Goal: Communication & Community: Answer question/provide support

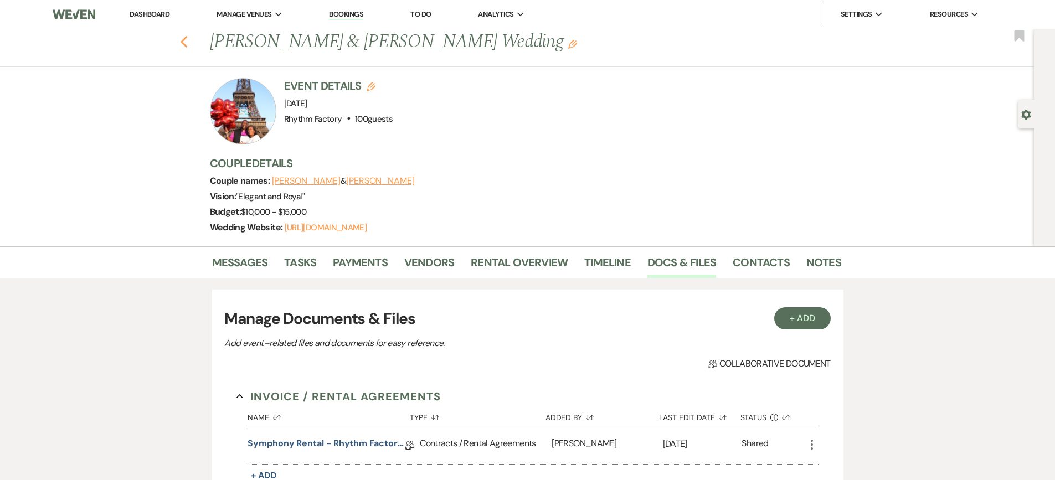
click at [187, 42] on use "button" at bounding box center [183, 42] width 7 height 12
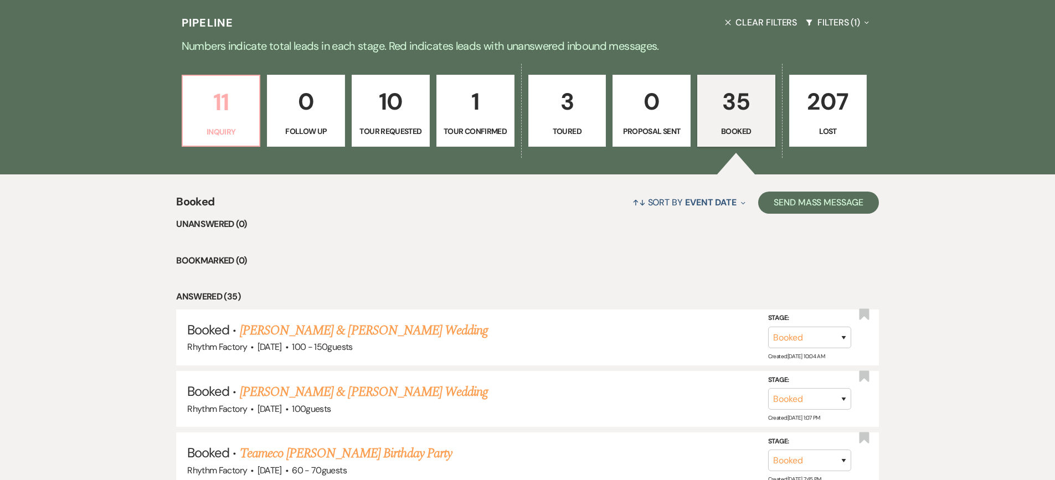
click at [224, 103] on p "11" at bounding box center [221, 102] width 64 height 37
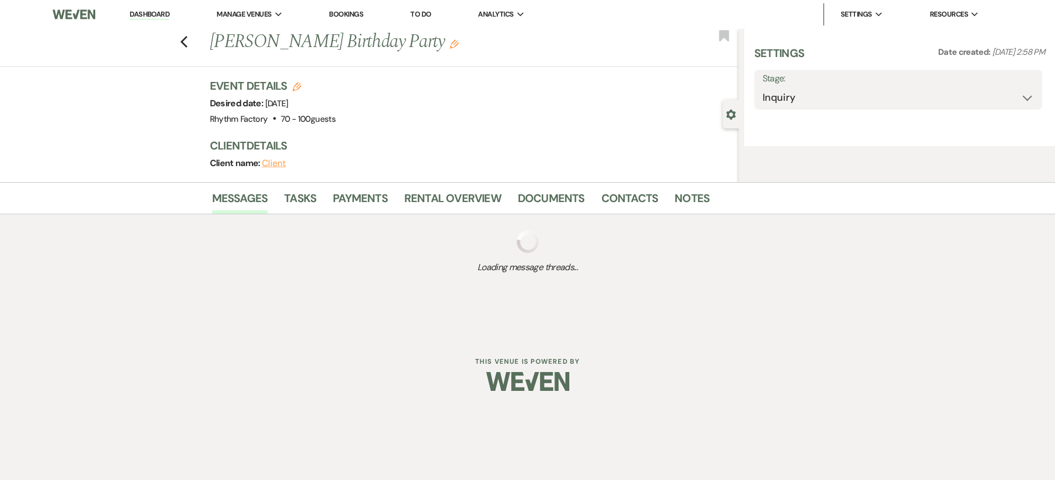
select select "4"
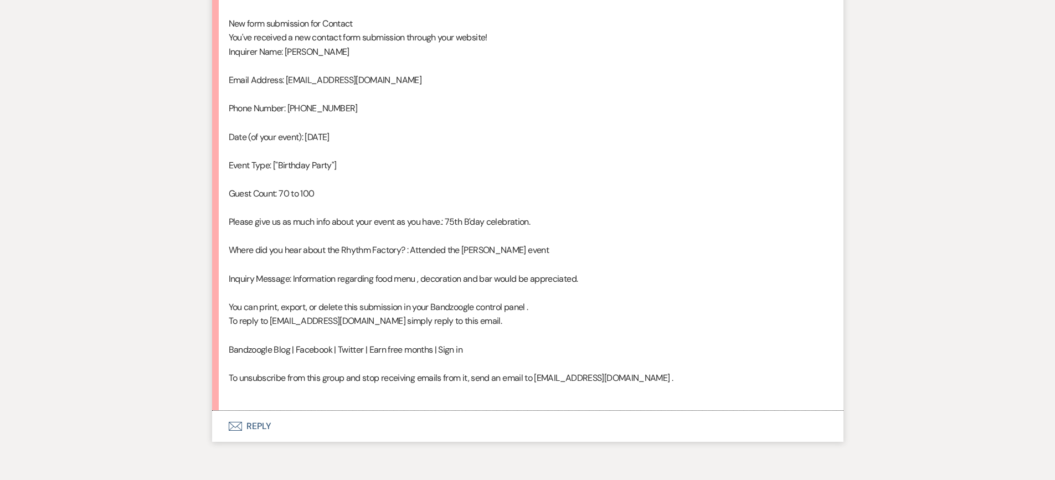
scroll to position [652, 0]
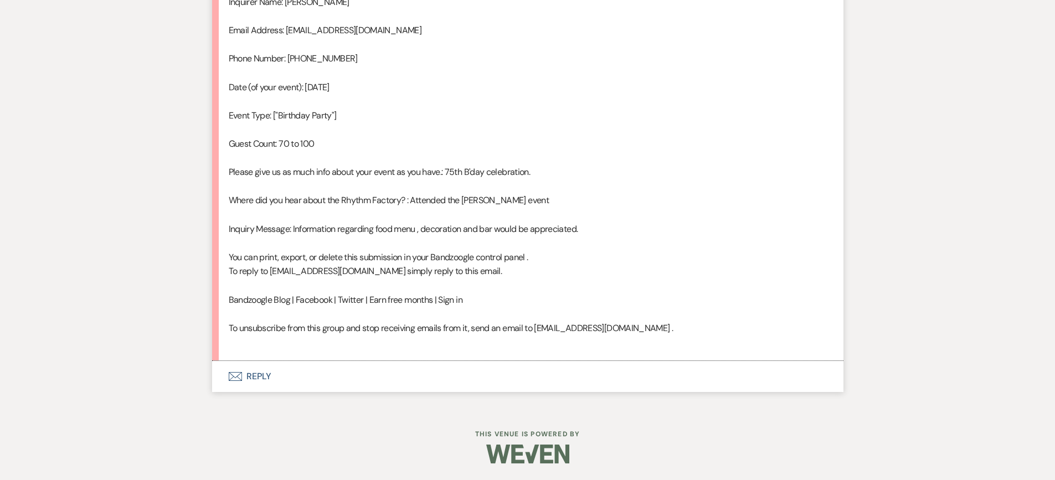
click at [258, 376] on button "Envelope Reply" at bounding box center [528, 376] width 632 height 31
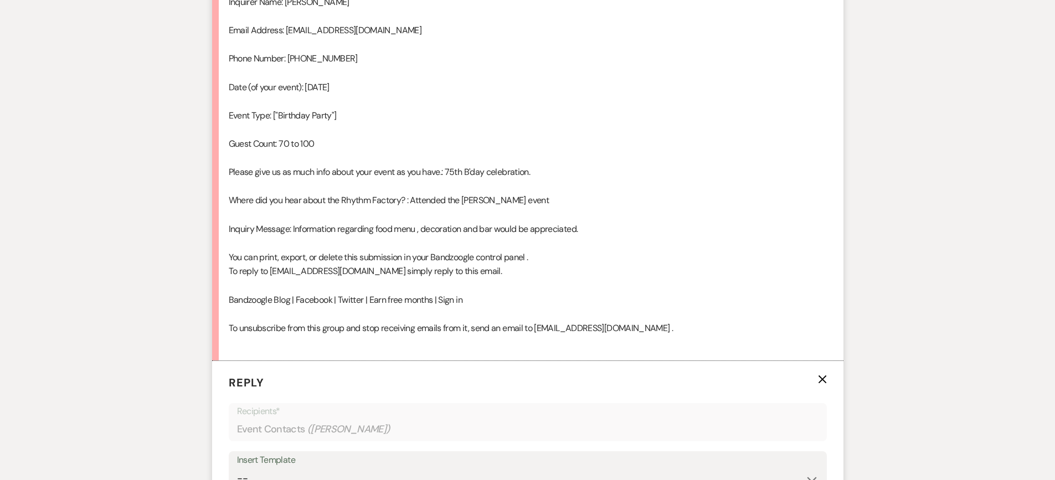
scroll to position [863, 0]
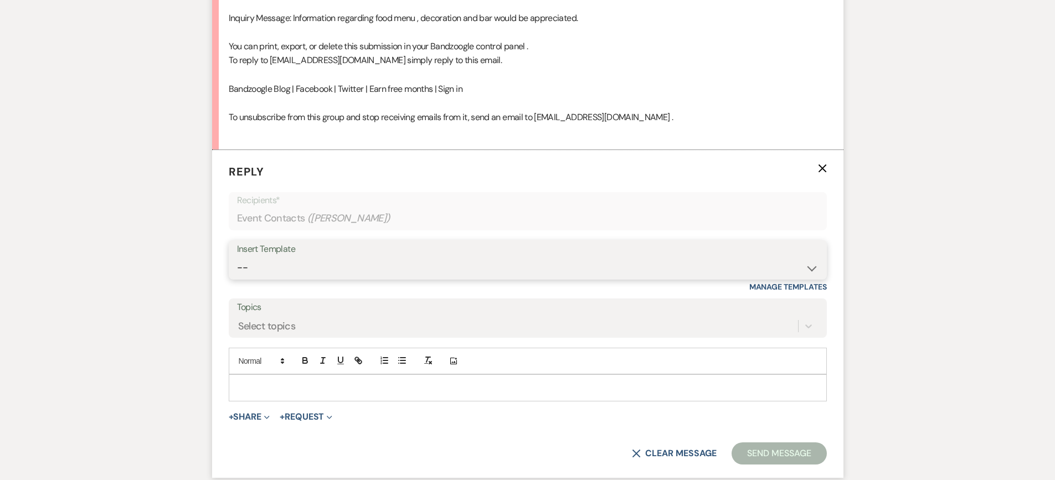
click at [809, 268] on select "-- Available Date I want PRICE More detail to give price Use our decor Wedding …" at bounding box center [528, 268] width 582 height 22
select select "3974"
click at [237, 257] on select "-- Available Date I want PRICE More detail to give price Use our decor Wedding …" at bounding box center [528, 268] width 582 height 22
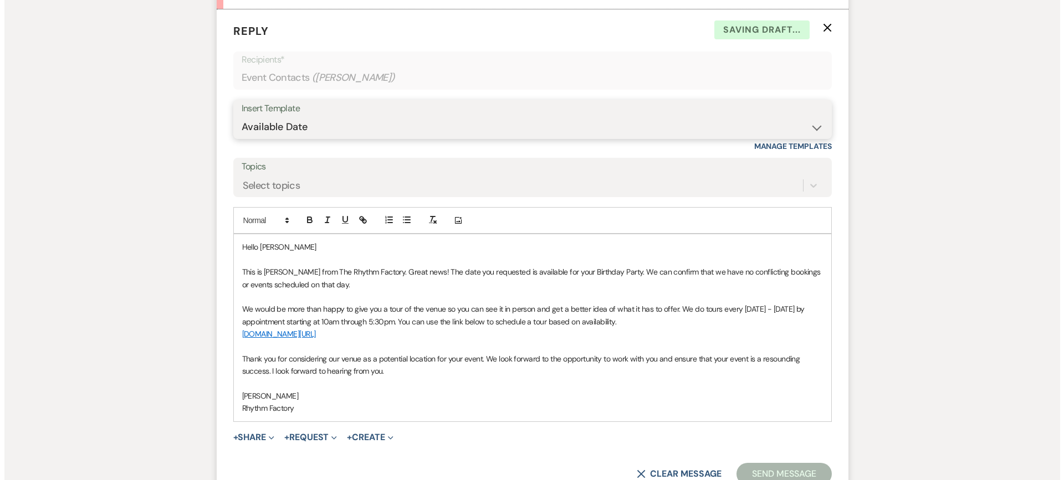
scroll to position [1123, 0]
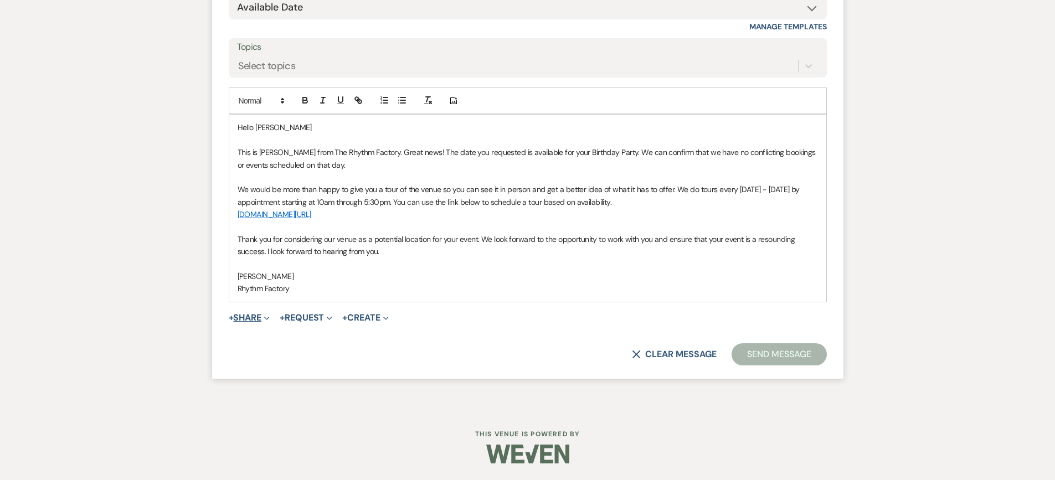
click at [250, 318] on button "+ Share Expand" at bounding box center [250, 318] width 42 height 9
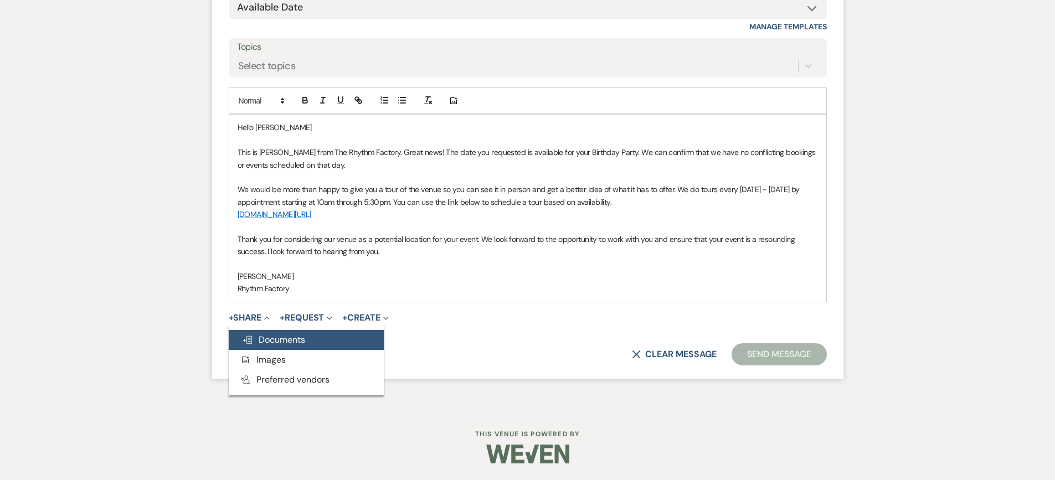
click at [296, 337] on span "Doc Upload Documents" at bounding box center [273, 340] width 63 height 12
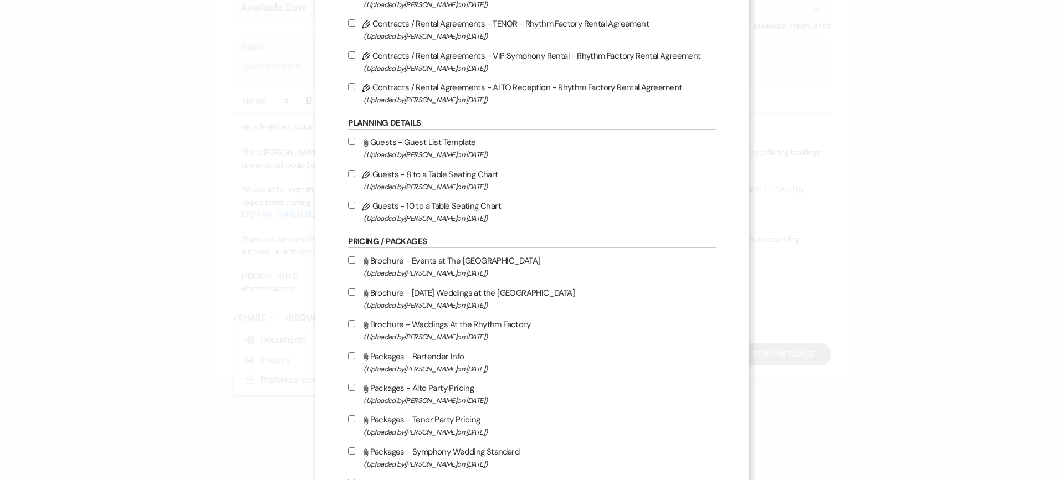
scroll to position [388, 0]
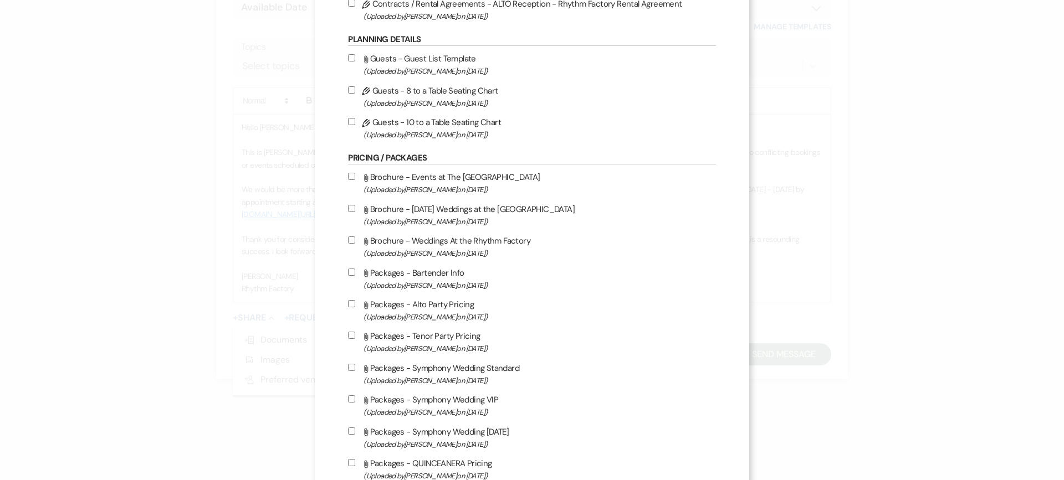
click at [350, 175] on input "Attach File Brochure - Events at The Rhythm Factory (Uploaded by [PERSON_NAME] …" at bounding box center [351, 176] width 7 height 7
checkbox input "true"
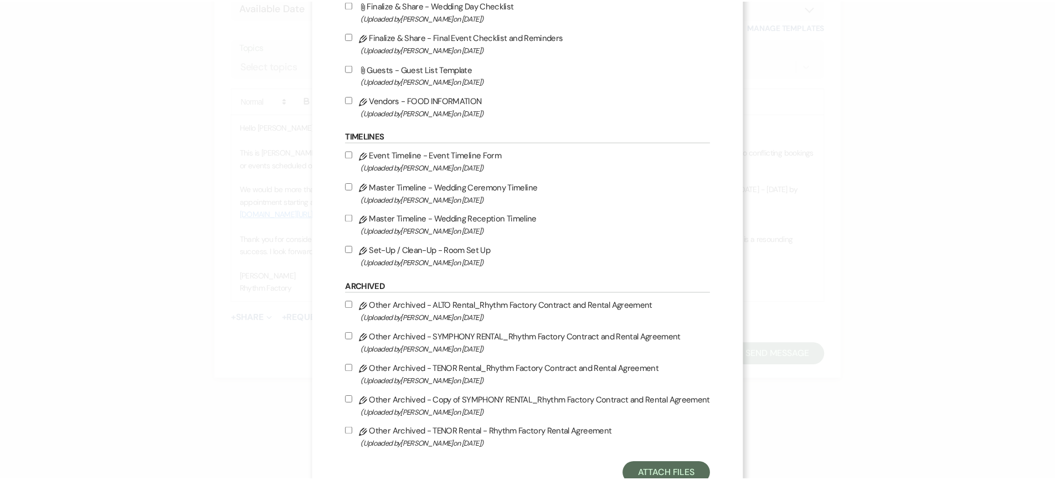
scroll to position [1131, 0]
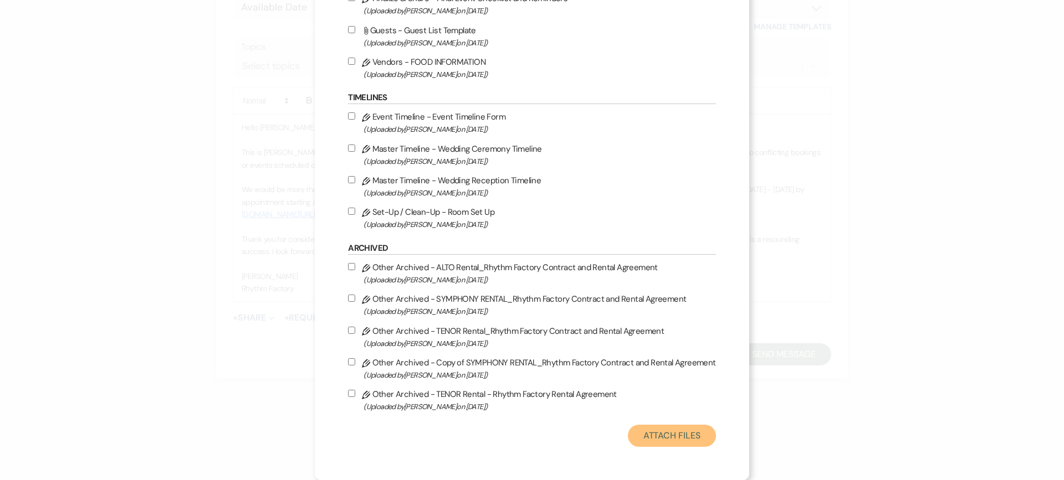
click at [636, 435] on button "Attach Files" at bounding box center [672, 436] width 88 height 22
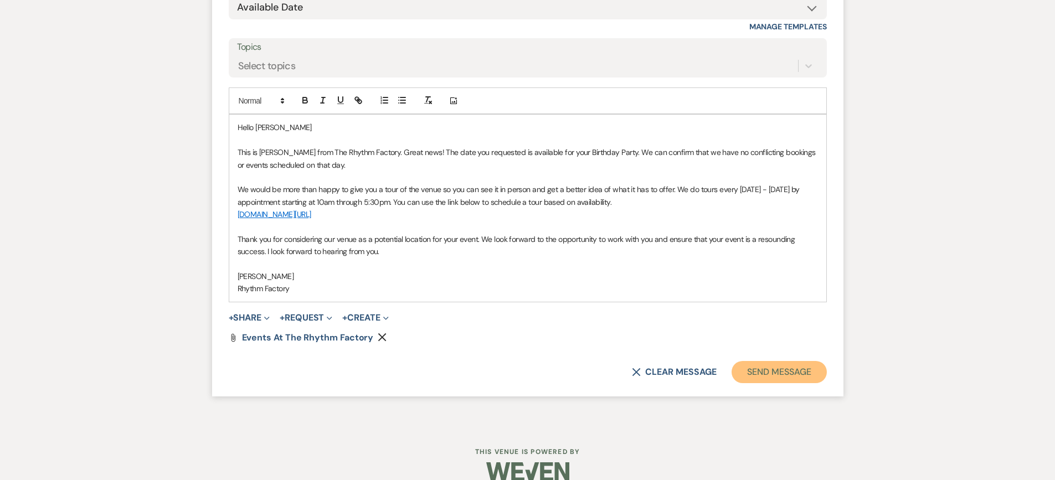
click at [783, 371] on button "Send Message" at bounding box center [779, 372] width 95 height 22
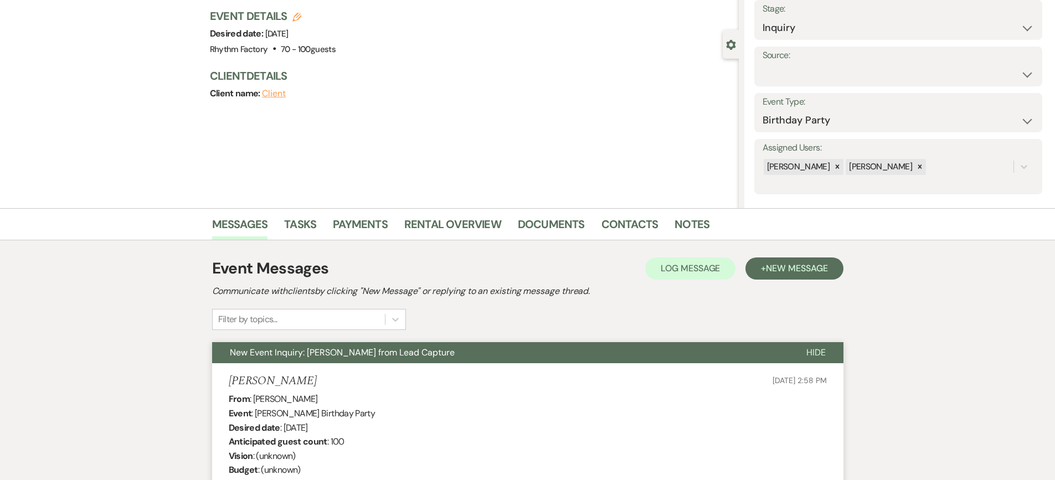
scroll to position [0, 0]
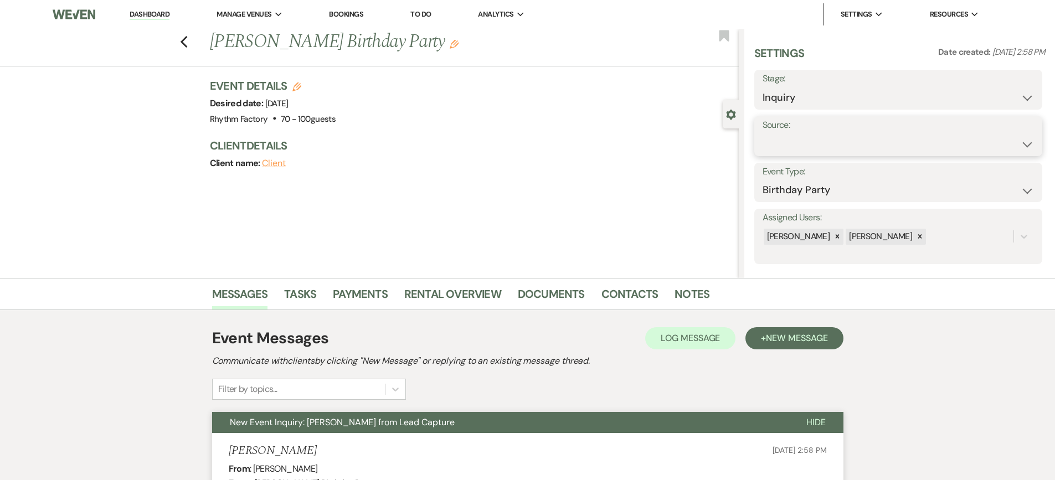
click at [1023, 143] on select "Weven Venue Website Instagram Facebook Pinterest Google The Knot Wedding Wire H…" at bounding box center [898, 145] width 271 height 22
select select "12"
click at [763, 134] on select "Weven Venue Website Instagram Facebook Pinterest Google The Knot Wedding Wire H…" at bounding box center [898, 145] width 271 height 22
click at [995, 135] on button "Save" at bounding box center [1004, 136] width 78 height 22
click at [187, 42] on use "button" at bounding box center [183, 42] width 7 height 12
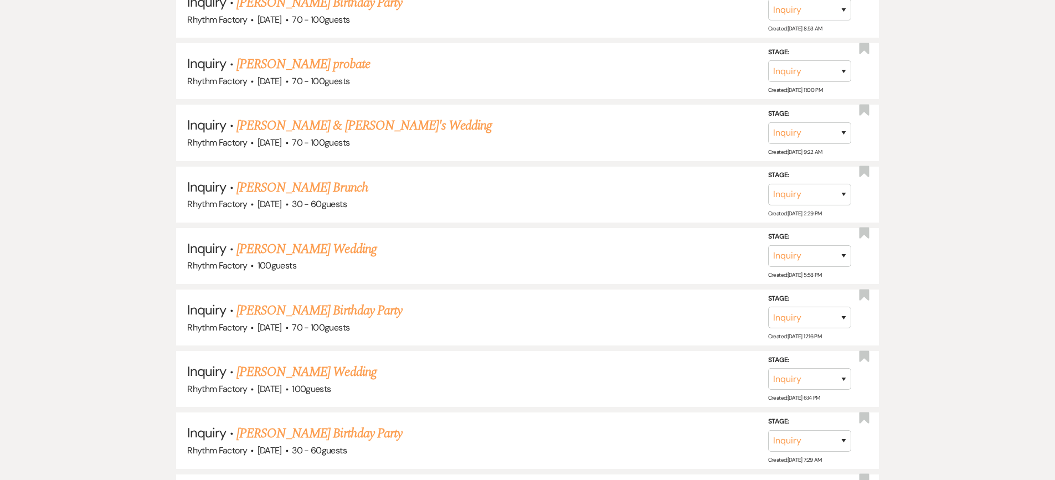
scroll to position [647, 0]
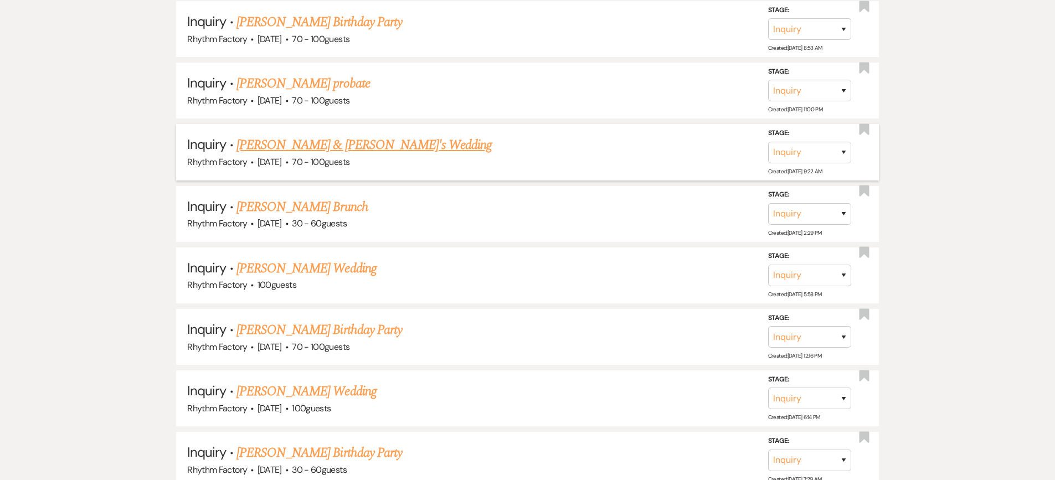
click at [315, 147] on link "[PERSON_NAME] & [PERSON_NAME]'s Wedding" at bounding box center [365, 145] width 256 height 20
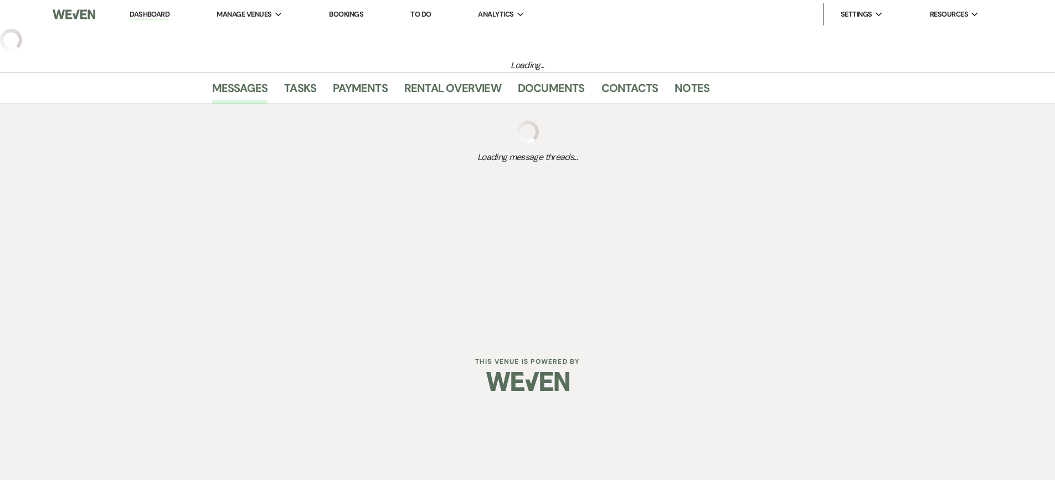
select select "3"
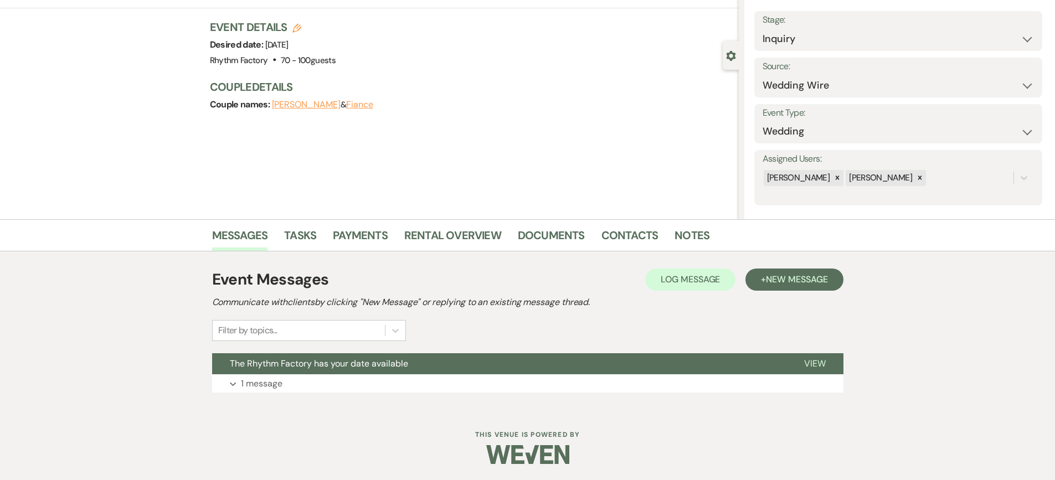
scroll to position [59, 0]
click at [818, 358] on span "View" at bounding box center [815, 363] width 22 height 12
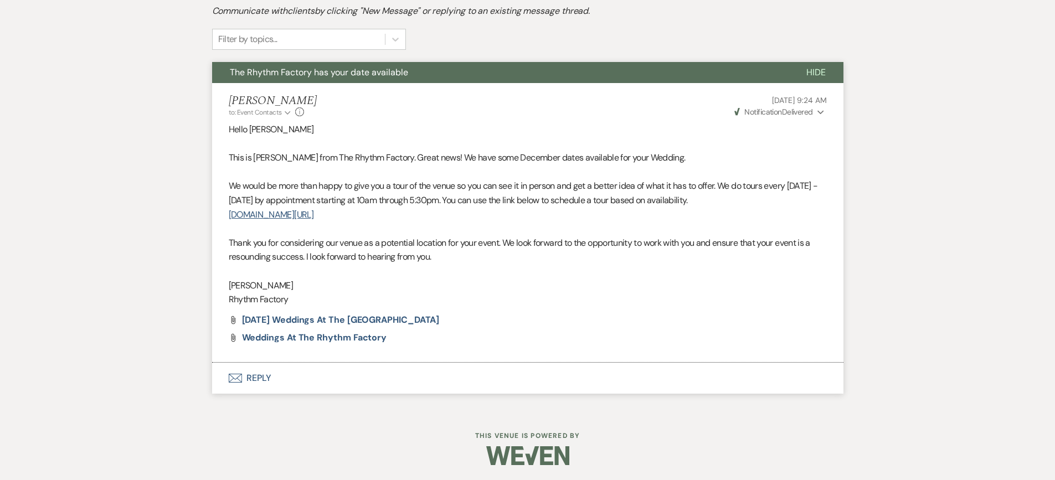
scroll to position [352, 0]
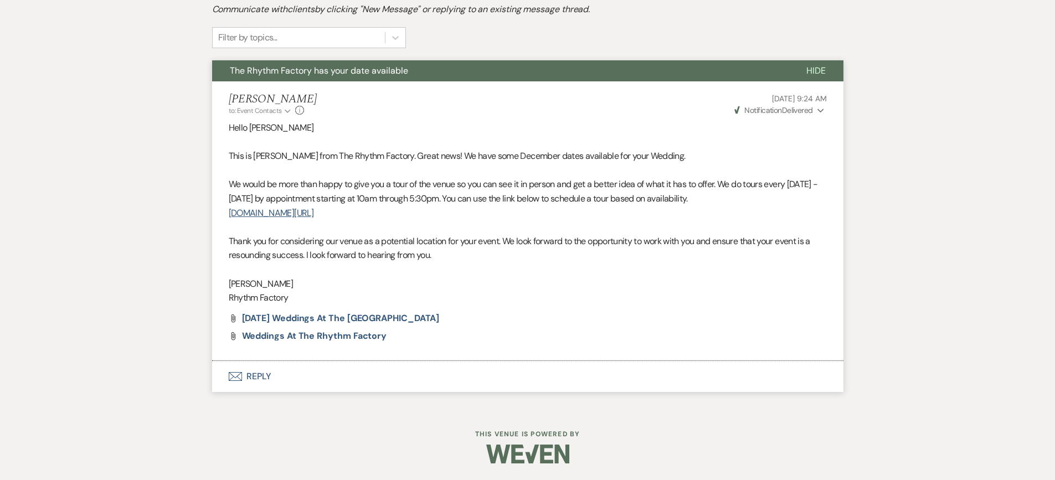
click at [253, 380] on button "Envelope Reply" at bounding box center [528, 376] width 632 height 31
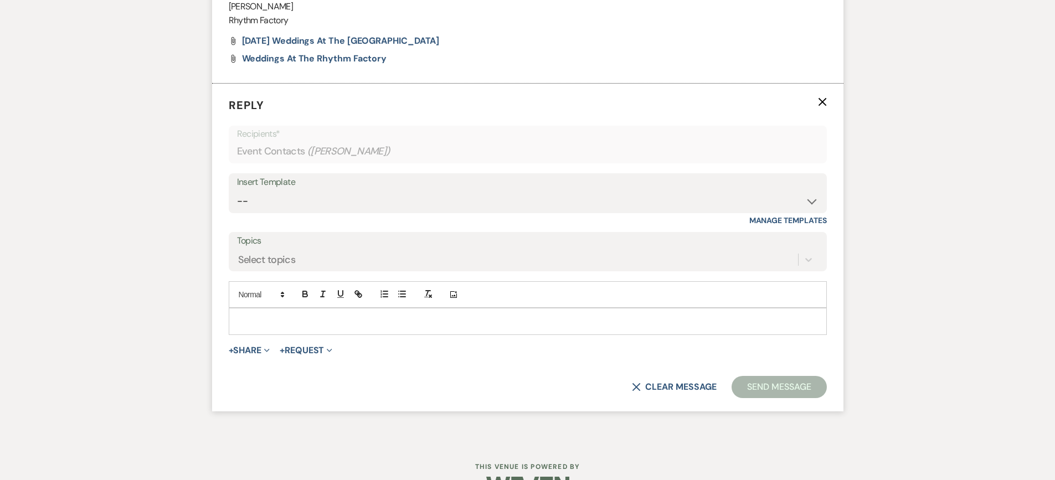
scroll to position [637, 0]
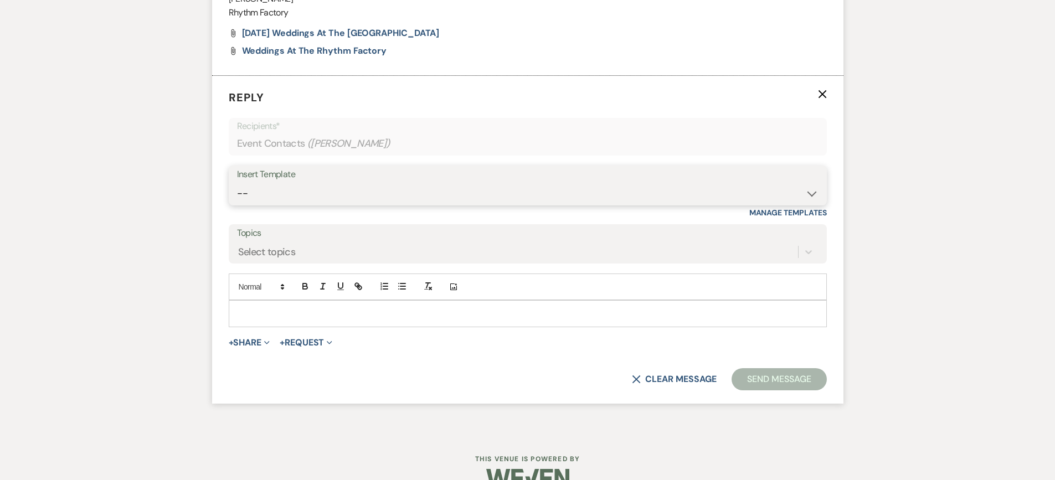
click at [810, 192] on select "-- Available Date I want PRICE More detail to give price Use our decor Wedding …" at bounding box center [528, 194] width 582 height 22
select select "4364"
click at [237, 183] on select "-- Available Date I want PRICE More detail to give price Use our decor Wedding …" at bounding box center [528, 194] width 582 height 22
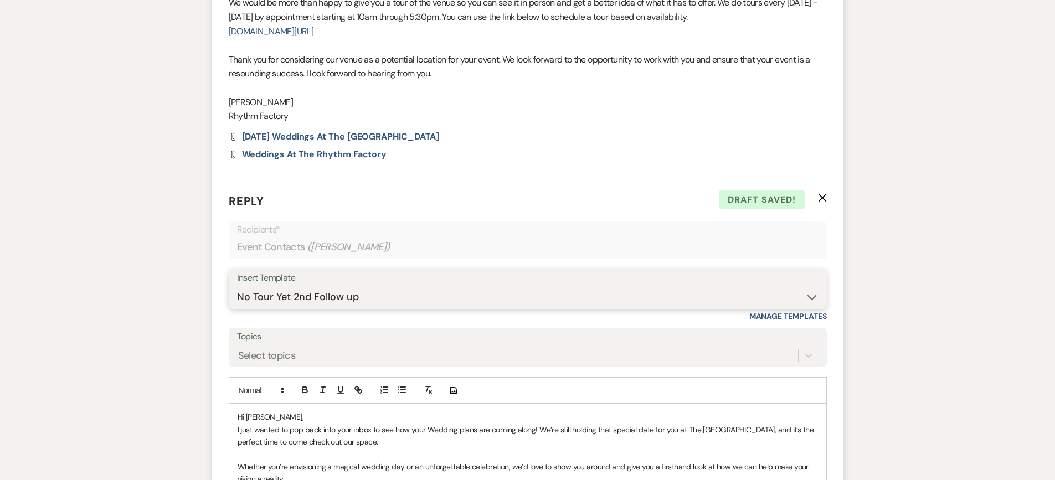
scroll to position [811, 0]
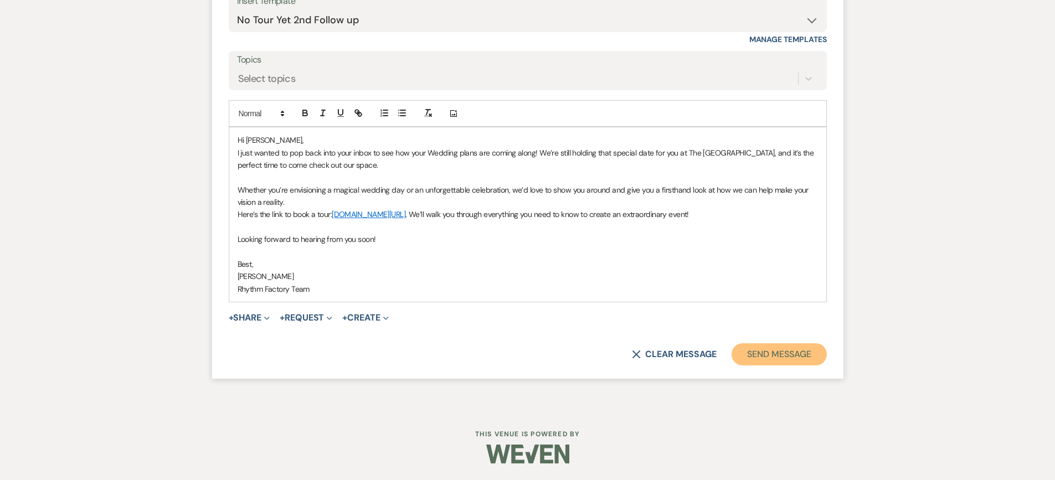
click at [778, 360] on button "Send Message" at bounding box center [779, 355] width 95 height 22
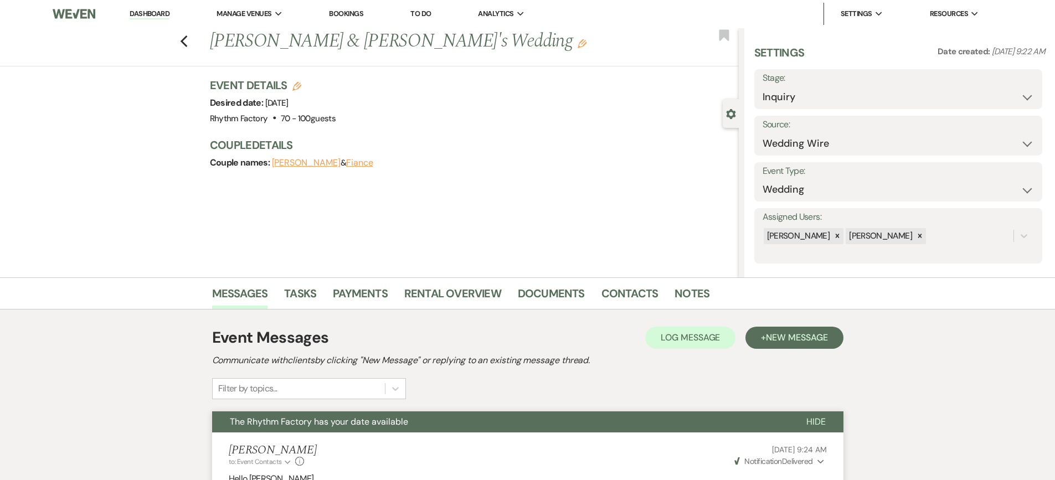
scroll to position [0, 0]
click at [186, 38] on icon "Previous" at bounding box center [184, 41] width 8 height 13
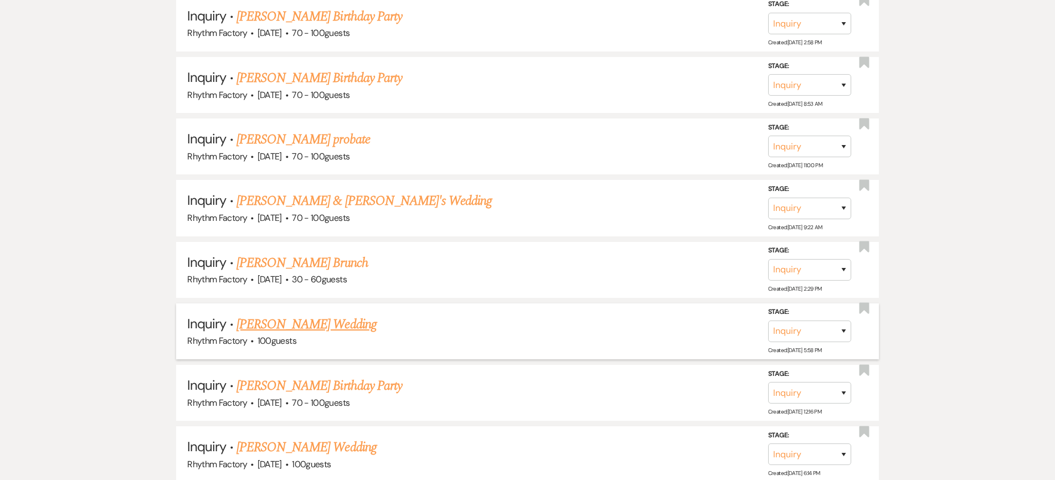
scroll to position [592, 0]
click at [284, 147] on link "[PERSON_NAME] probate" at bounding box center [304, 139] width 134 height 20
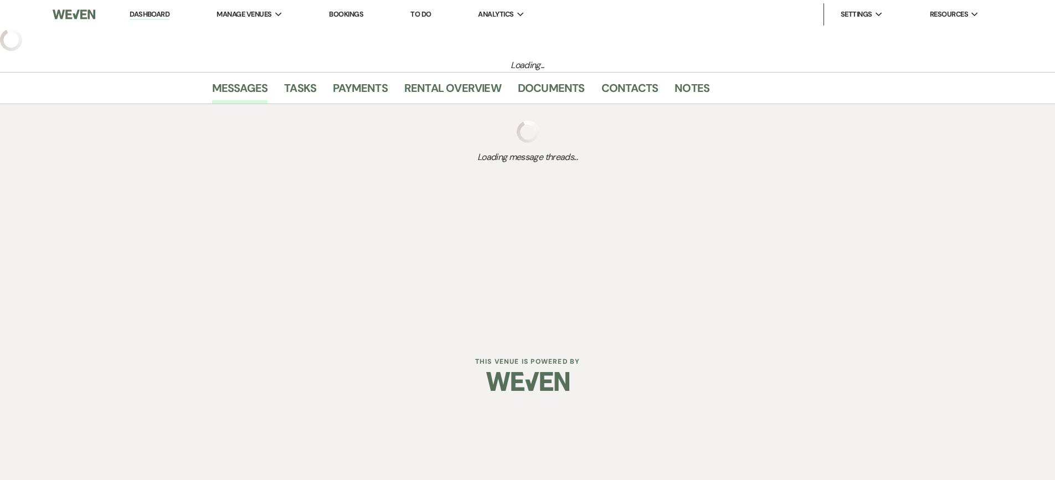
select select "12"
select select "13"
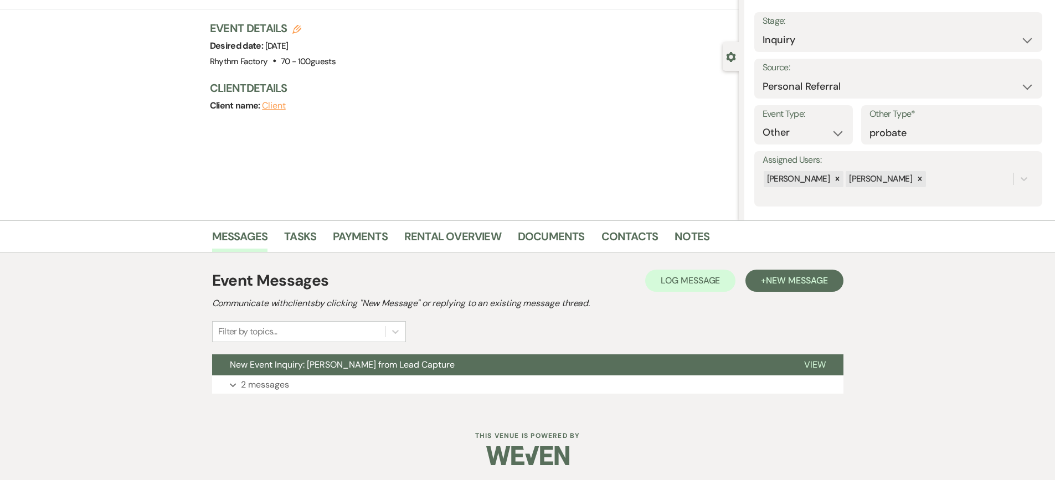
scroll to position [59, 0]
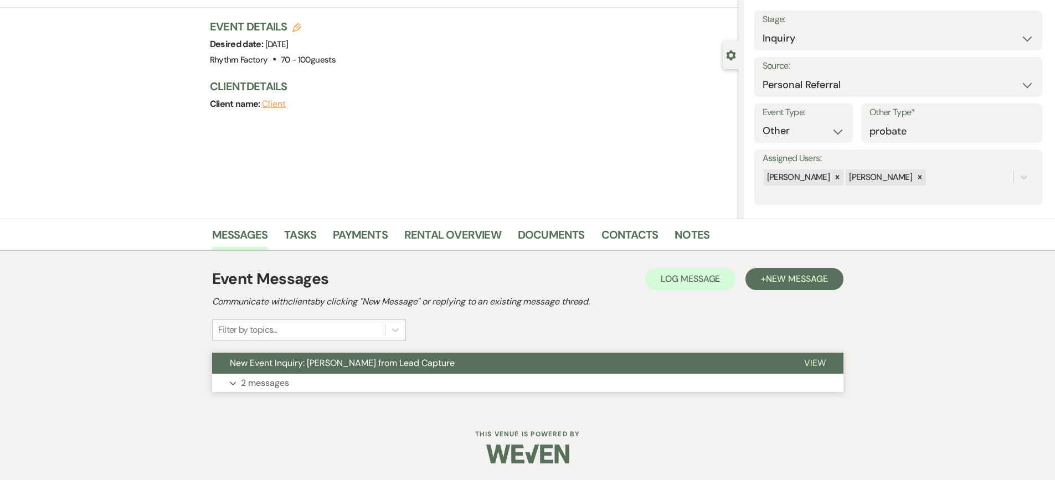
click at [817, 365] on span "View" at bounding box center [815, 363] width 22 height 12
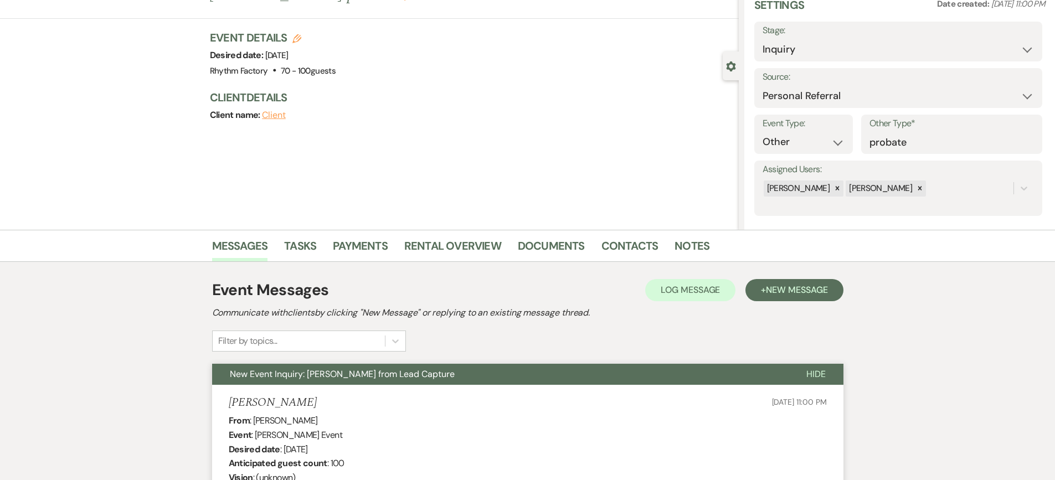
scroll to position [0, 0]
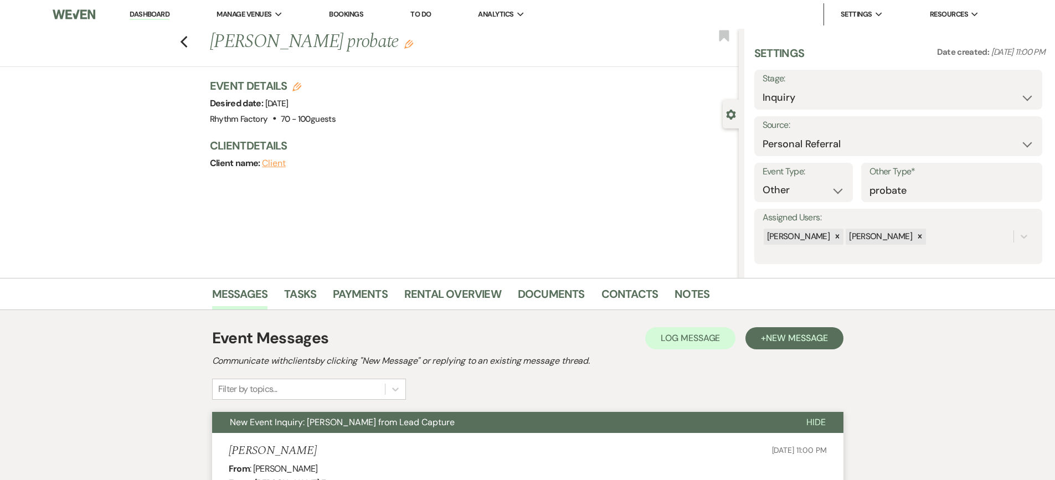
click at [1029, 95] on div "Stage: Inquiry Follow Up Tour Requested Tour Confirmed Toured Proposal Sent Boo…" at bounding box center [899, 90] width 288 height 40
click at [1024, 94] on select "Inquiry Follow Up Tour Requested Tour Confirmed Toured Proposal Sent Booked Lost" at bounding box center [898, 98] width 271 height 22
click at [1024, 96] on select "Inquiry Follow Up Tour Requested Tour Confirmed Toured Proposal Sent Booked Lost" at bounding box center [898, 98] width 271 height 22
select select "8"
click at [763, 87] on select "Inquiry Follow Up Tour Requested Tour Confirmed Toured Proposal Sent Booked Lost" at bounding box center [898, 98] width 271 height 22
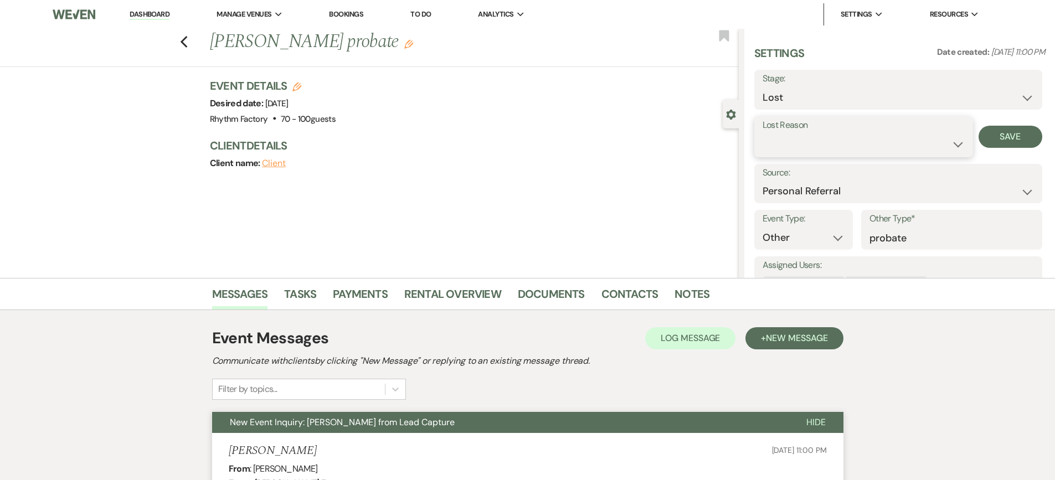
click at [954, 146] on select "Booked Elsewhere Budget Date Unavailable No Response Not a Good Match Capacity …" at bounding box center [864, 145] width 202 height 22
select select "8"
click at [763, 134] on select "Booked Elsewhere Budget Date Unavailable No Response Not a Good Match Capacity …" at bounding box center [864, 145] width 202 height 22
click at [1009, 137] on button "Save" at bounding box center [1011, 137] width 64 height 22
click at [186, 42] on use "button" at bounding box center [183, 42] width 7 height 12
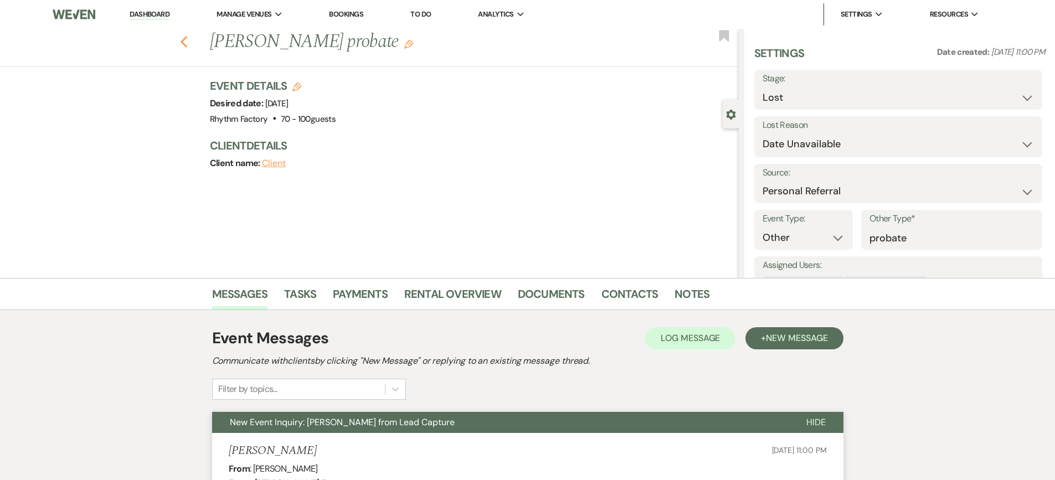
select select "8"
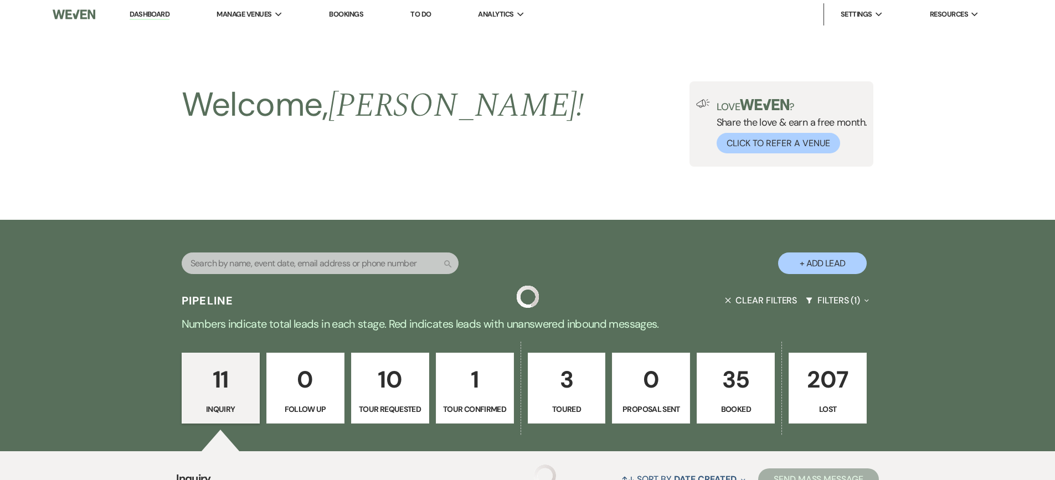
scroll to position [592, 0]
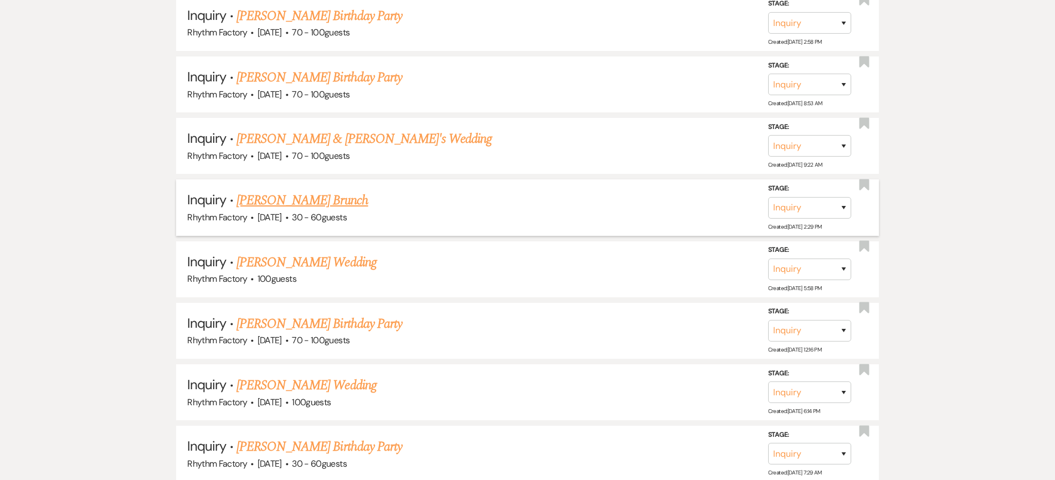
click at [346, 202] on link "[PERSON_NAME] Brunch" at bounding box center [303, 201] width 132 height 20
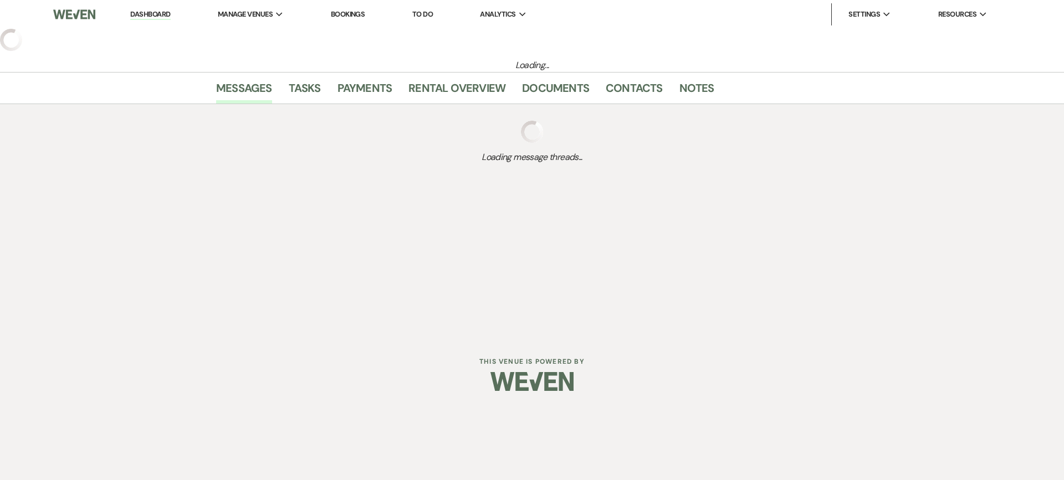
select select "6"
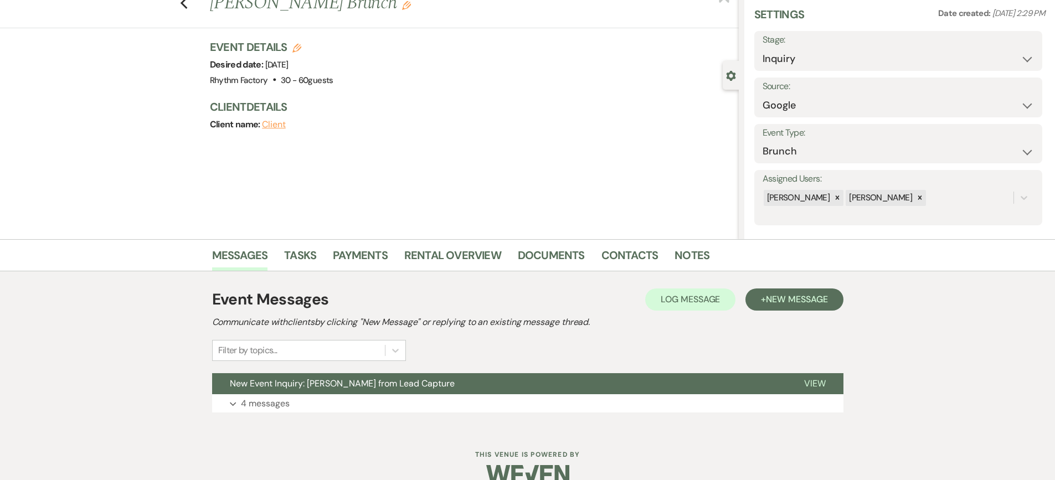
scroll to position [59, 0]
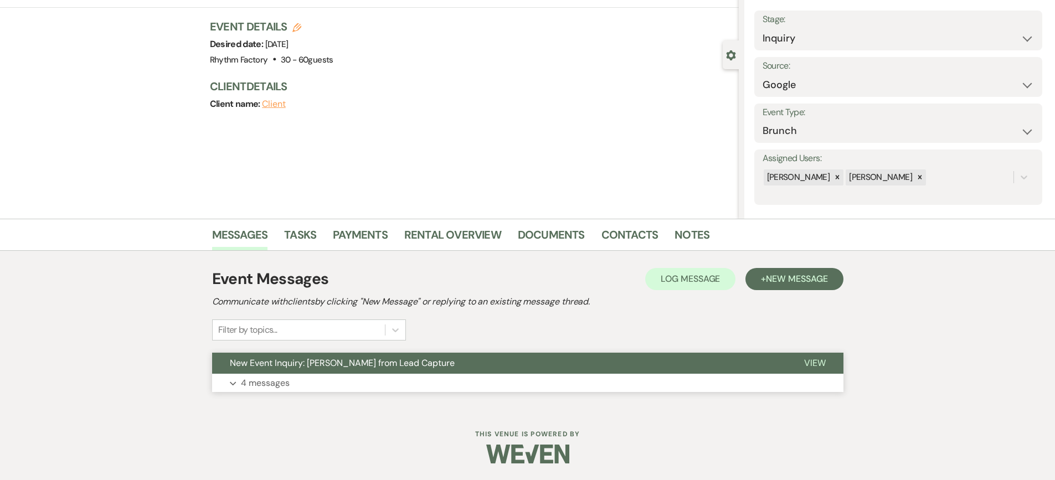
click at [829, 363] on button "View" at bounding box center [815, 363] width 57 height 21
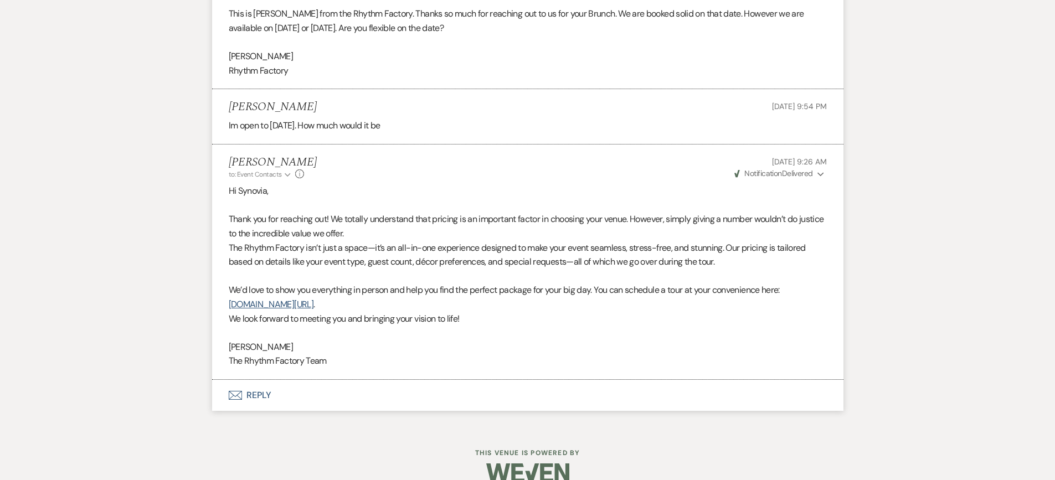
scroll to position [1093, 0]
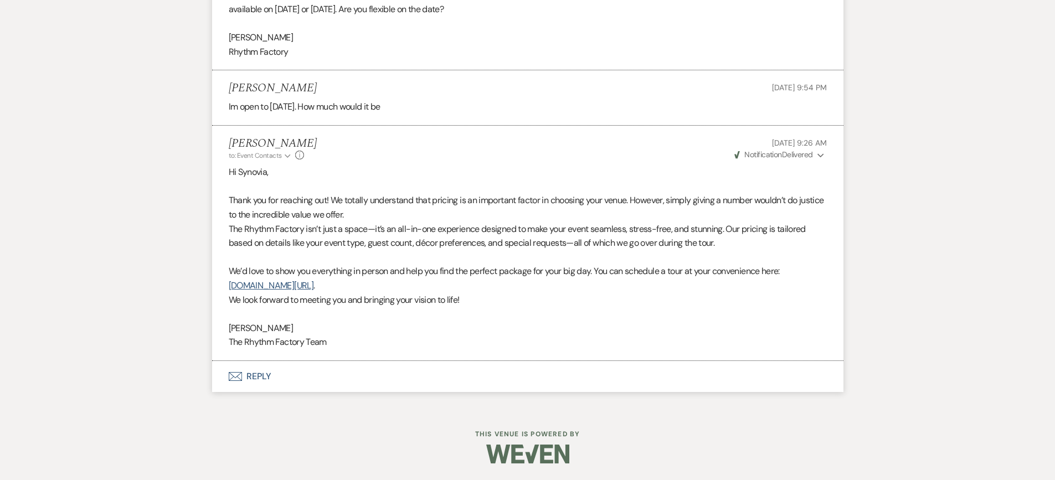
click at [255, 376] on button "Envelope Reply" at bounding box center [528, 376] width 632 height 31
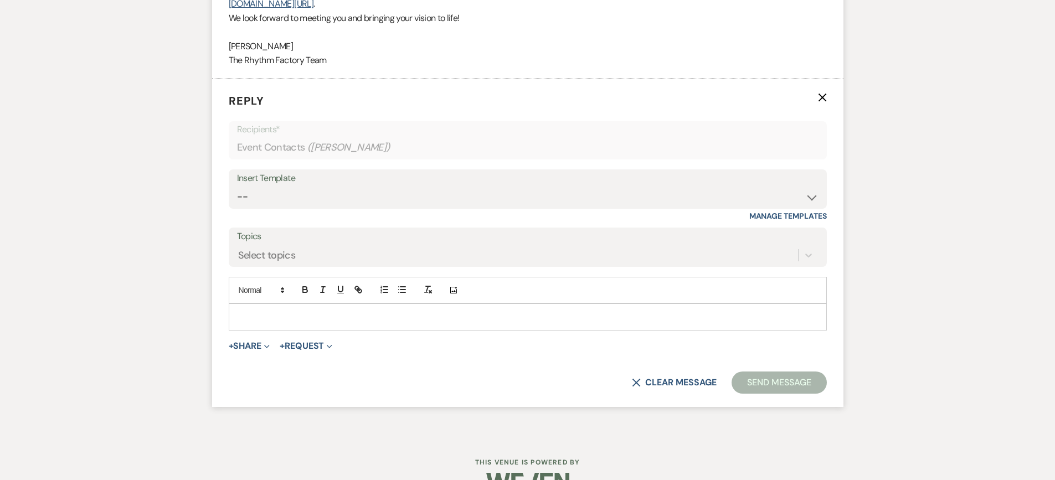
scroll to position [1378, 0]
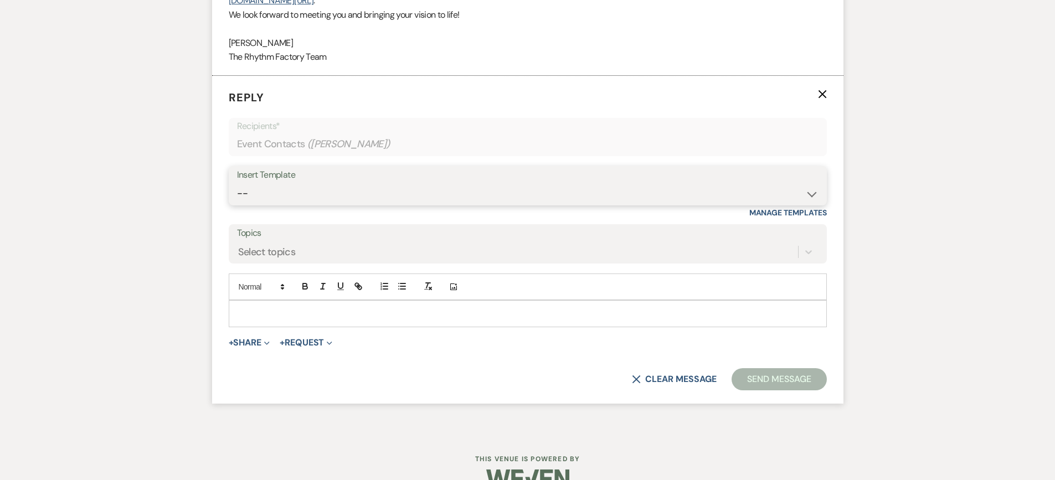
click at [807, 188] on select "-- Available Date I want PRICE More detail to give price Use our decor Wedding …" at bounding box center [528, 194] width 582 height 22
select select "4364"
click at [237, 183] on select "-- Available Date I want PRICE More detail to give price Use our decor Wedding …" at bounding box center [528, 194] width 582 height 22
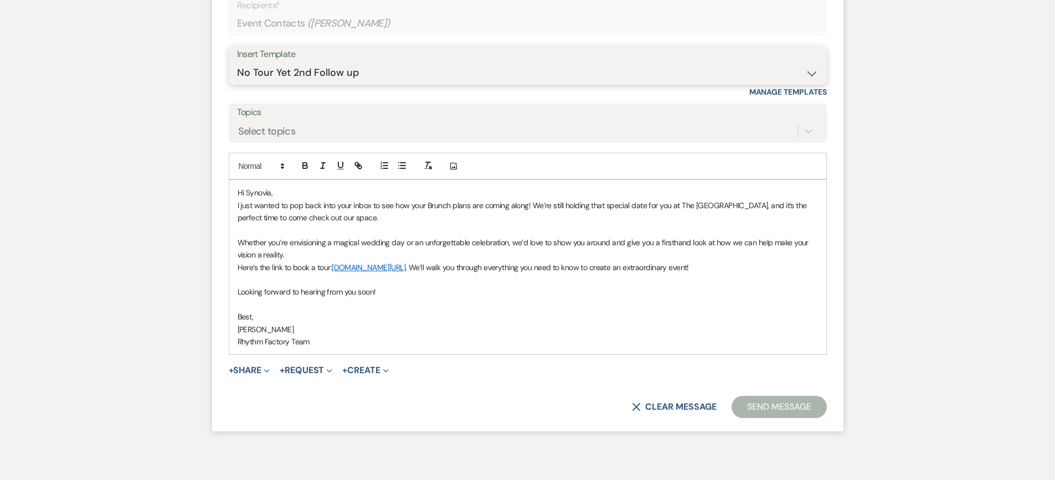
scroll to position [1551, 0]
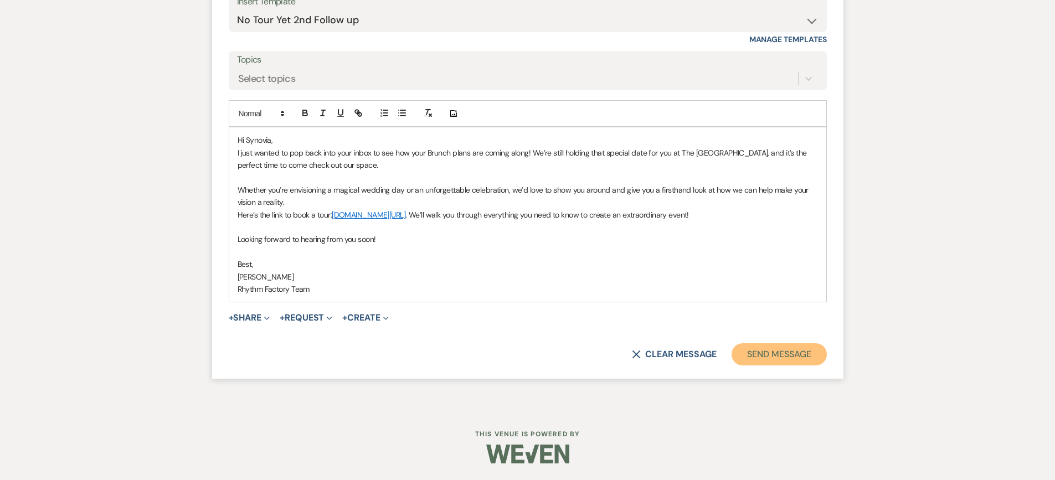
drag, startPoint x: 784, startPoint y: 357, endPoint x: 797, endPoint y: 370, distance: 18.0
click at [785, 357] on button "Send Message" at bounding box center [779, 355] width 95 height 22
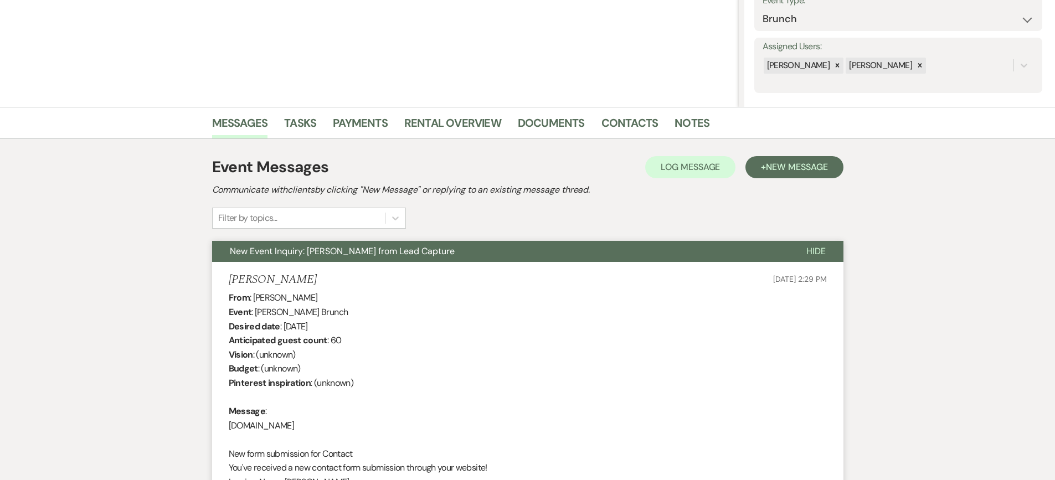
scroll to position [21, 0]
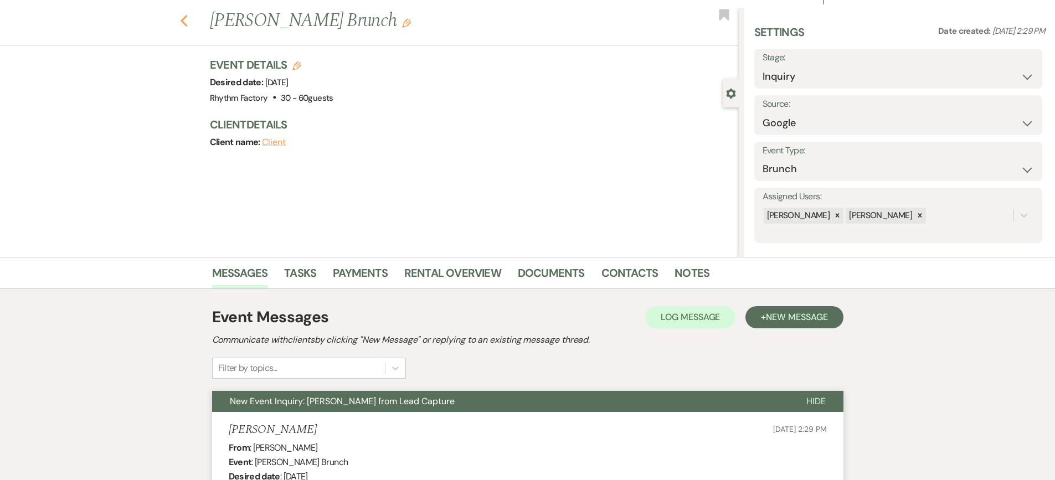
click at [188, 20] on icon "Previous" at bounding box center [184, 20] width 8 height 13
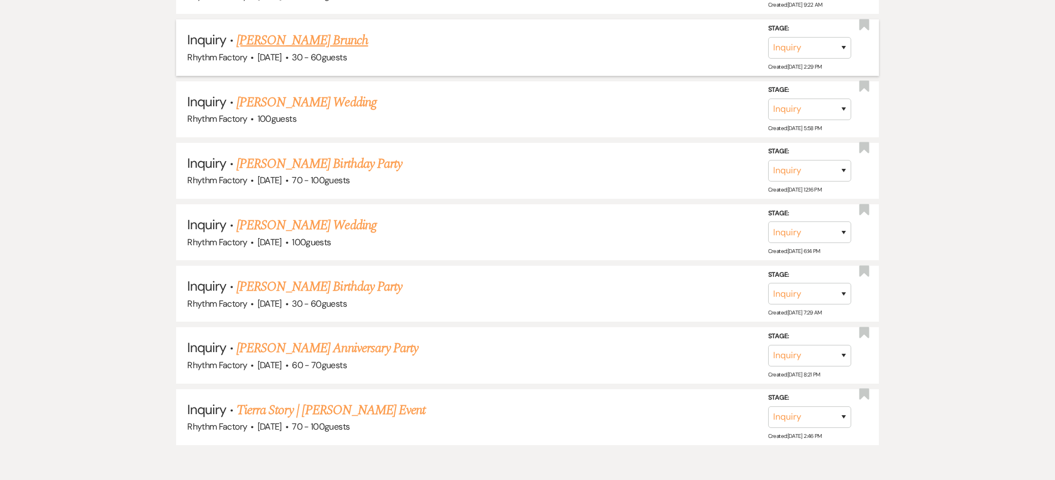
scroll to position [758, 0]
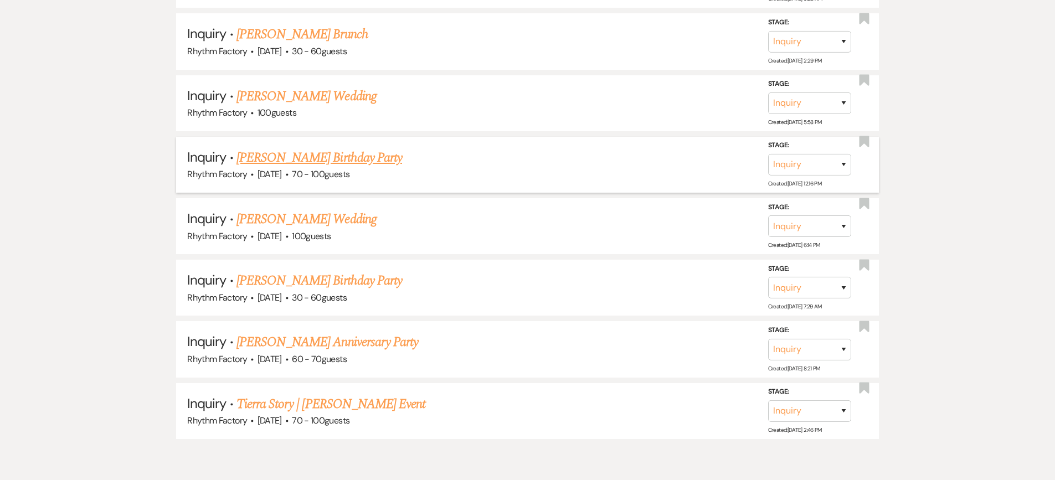
click at [353, 162] on link "[PERSON_NAME] Birthday Party" at bounding box center [320, 158] width 166 height 20
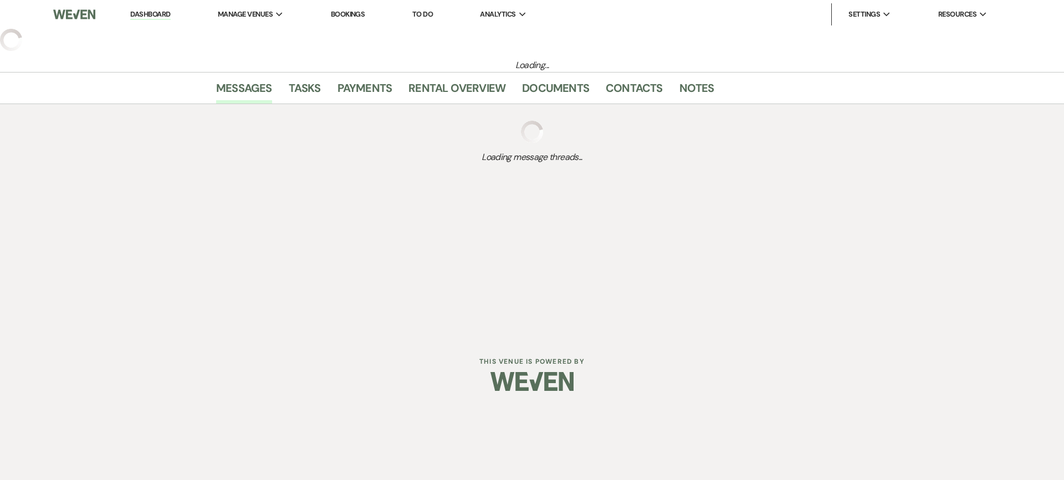
select select "4"
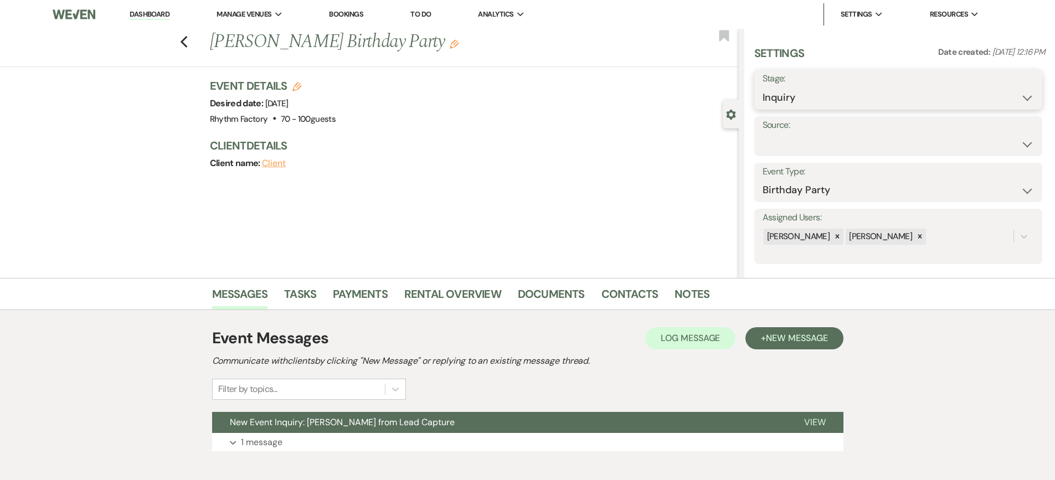
click at [1027, 96] on select "Inquiry Follow Up Tour Requested Tour Confirmed Toured Proposal Sent Booked Lost" at bounding box center [898, 98] width 271 height 22
select select "8"
click at [763, 87] on select "Inquiry Follow Up Tour Requested Tour Confirmed Toured Proposal Sent Booked Lost" at bounding box center [898, 98] width 271 height 22
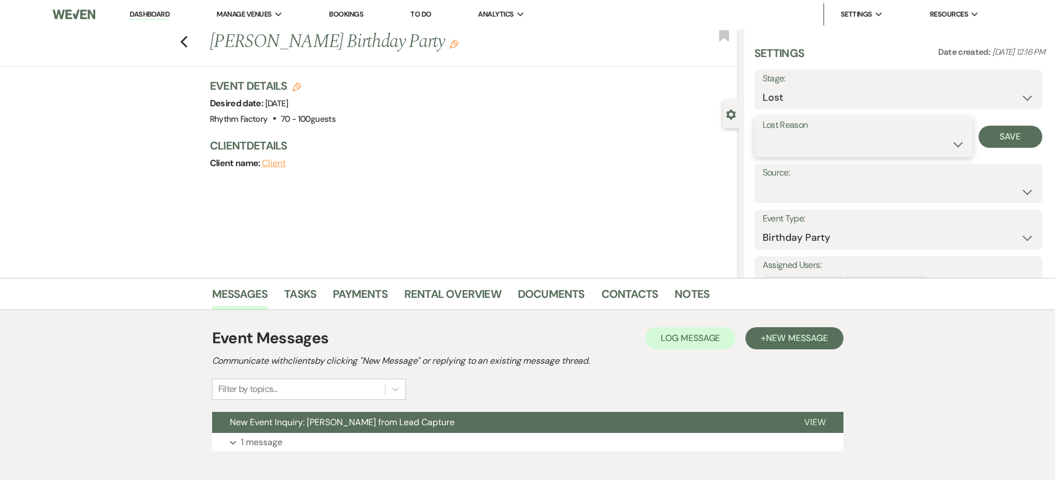
drag, startPoint x: 955, startPoint y: 146, endPoint x: 962, endPoint y: 152, distance: 9.4
click at [955, 146] on select "Booked Elsewhere Budget Date Unavailable No Response Not a Good Match Capacity …" at bounding box center [864, 145] width 202 height 22
select select "8"
click at [763, 134] on select "Booked Elsewhere Budget Date Unavailable No Response Not a Good Match Capacity …" at bounding box center [864, 145] width 202 height 22
click at [999, 143] on button "Save" at bounding box center [1011, 137] width 64 height 22
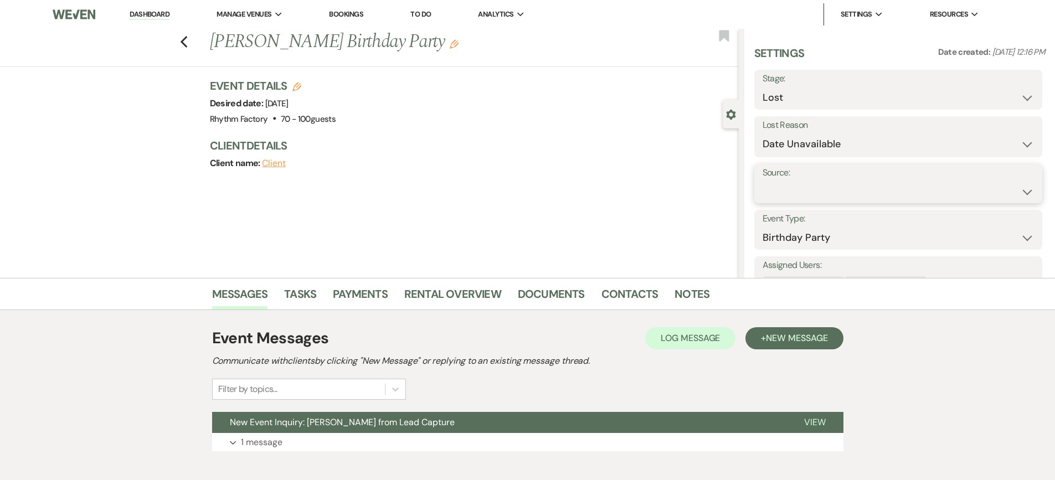
click at [1021, 191] on select "Weven Venue Website Instagram Facebook Pinterest Google The Knot Wedding Wire H…" at bounding box center [898, 192] width 271 height 22
select select "12"
click at [763, 181] on select "Weven Venue Website Instagram Facebook Pinterest Google The Knot Wedding Wire H…" at bounding box center [898, 192] width 271 height 22
click at [1010, 186] on button "Save" at bounding box center [1004, 183] width 78 height 22
click at [188, 47] on icon "Previous" at bounding box center [184, 41] width 8 height 13
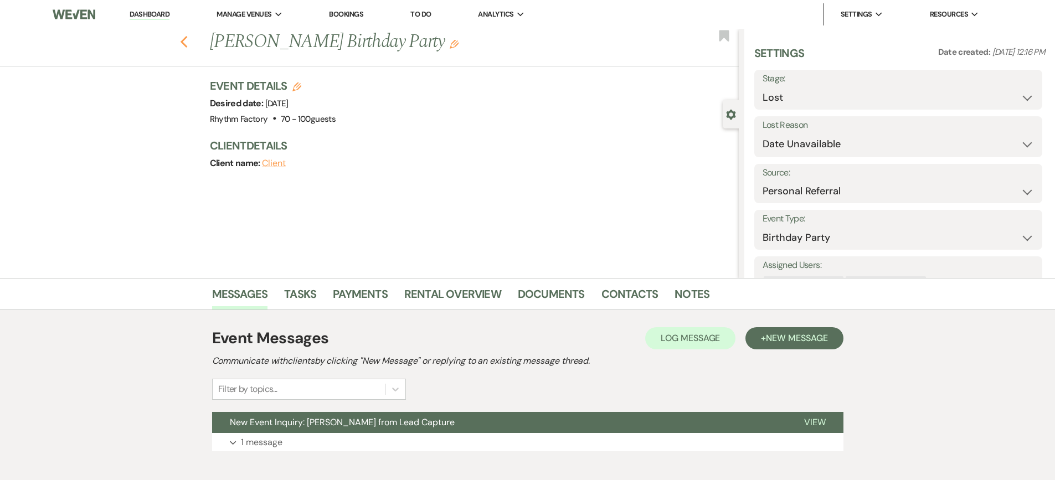
select select "8"
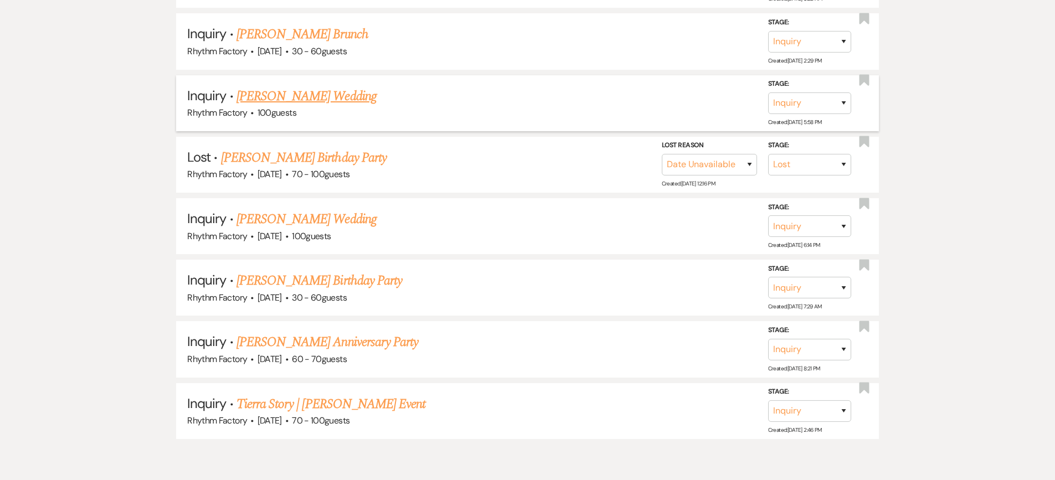
scroll to position [745, 0]
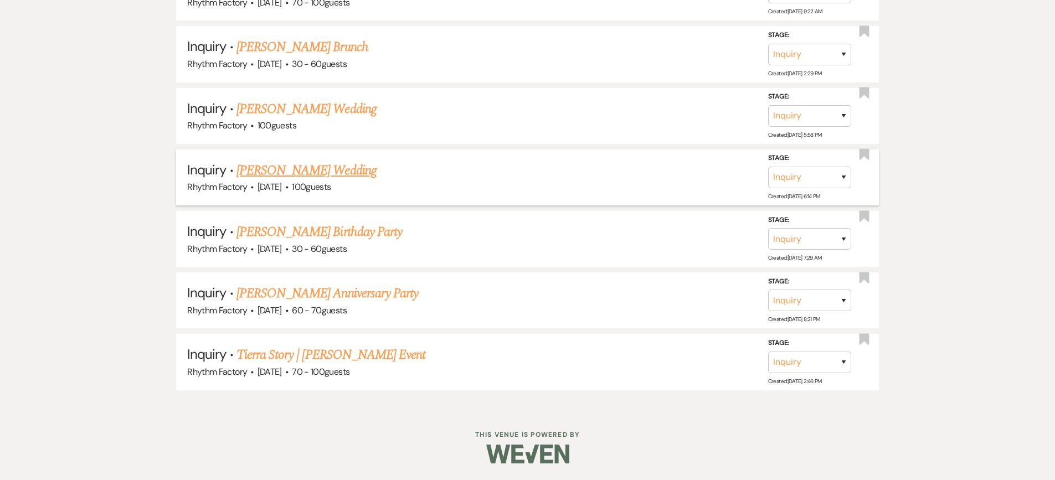
click at [341, 173] on link "[PERSON_NAME] Wedding" at bounding box center [307, 171] width 140 height 20
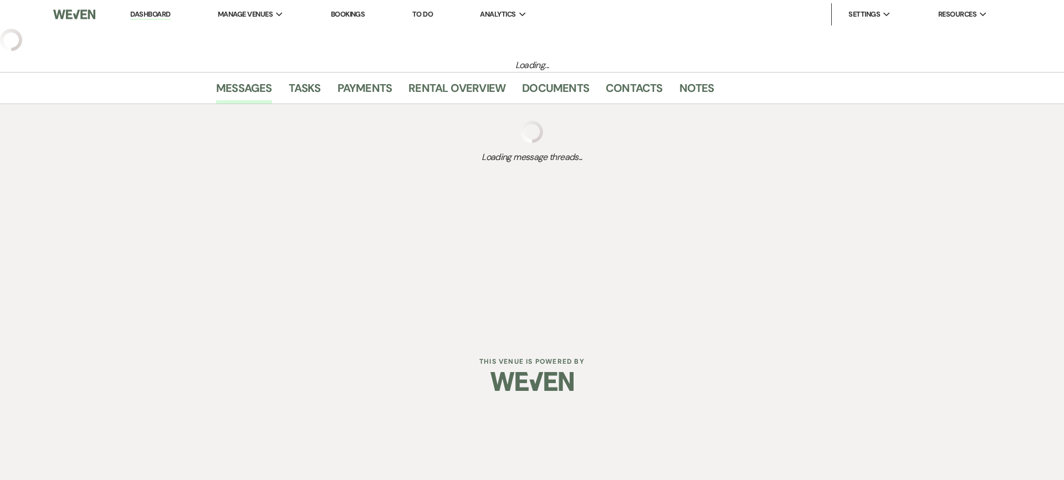
select select "7"
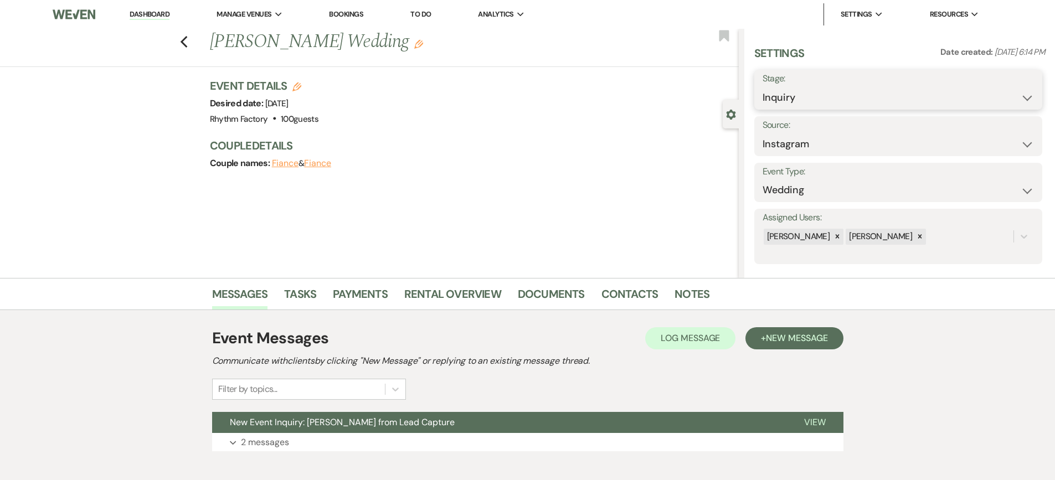
click at [1022, 91] on select "Inquiry Follow Up Tour Requested Tour Confirmed Toured Proposal Sent Booked Lost" at bounding box center [898, 98] width 271 height 22
select select "8"
click at [763, 87] on select "Inquiry Follow Up Tour Requested Tour Confirmed Toured Proposal Sent Booked Lost" at bounding box center [898, 98] width 271 height 22
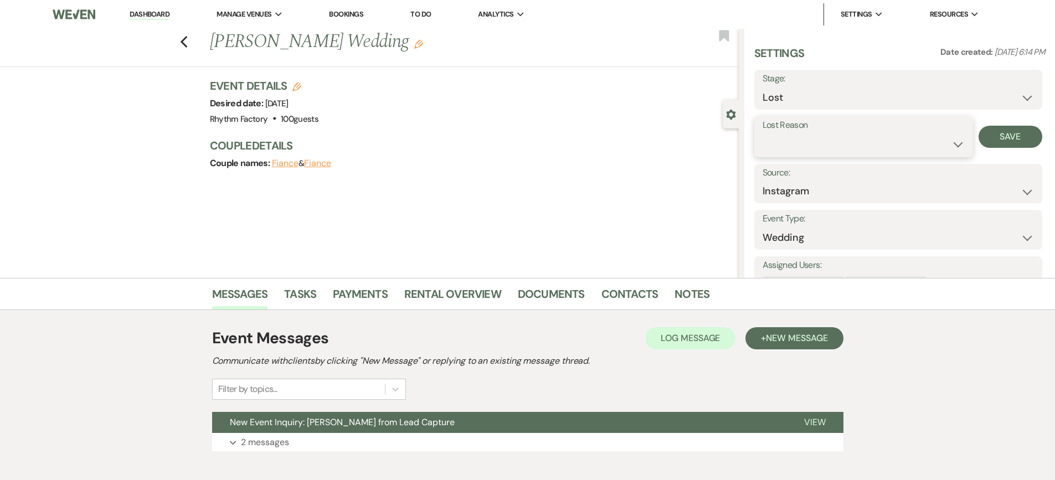
click at [951, 145] on select "Booked Elsewhere Budget Date Unavailable No Response Not a Good Match Capacity …" at bounding box center [864, 145] width 202 height 22
select select "8"
click at [763, 134] on select "Booked Elsewhere Budget Date Unavailable No Response Not a Good Match Capacity …" at bounding box center [864, 145] width 202 height 22
click at [1009, 142] on button "Save" at bounding box center [1011, 137] width 64 height 22
click at [186, 42] on use "button" at bounding box center [183, 42] width 7 height 12
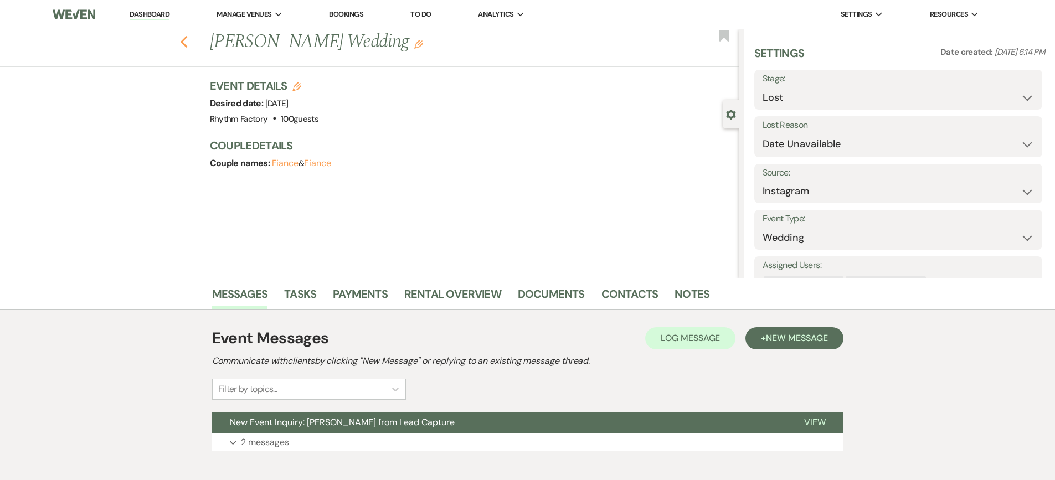
select select "8"
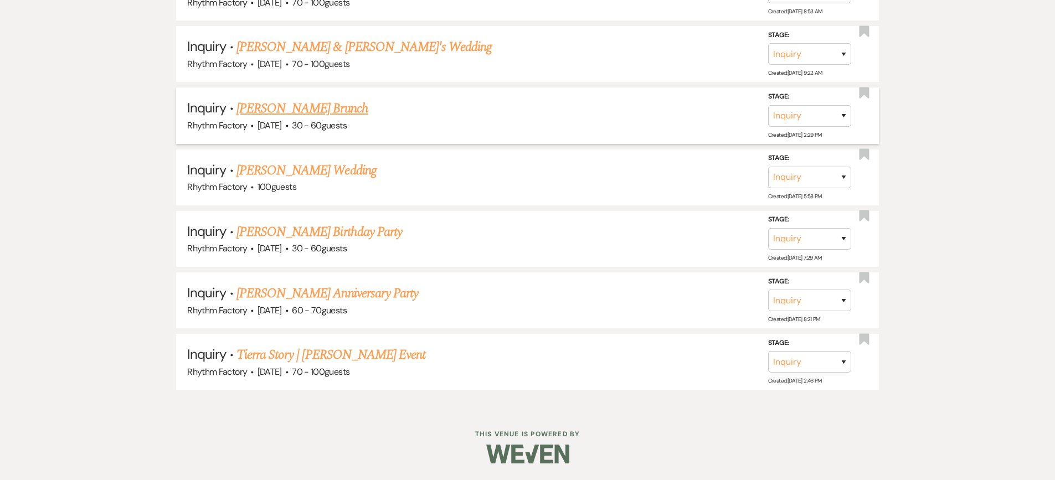
scroll to position [684, 0]
click at [351, 235] on link "[PERSON_NAME] Birthday Party" at bounding box center [320, 232] width 166 height 20
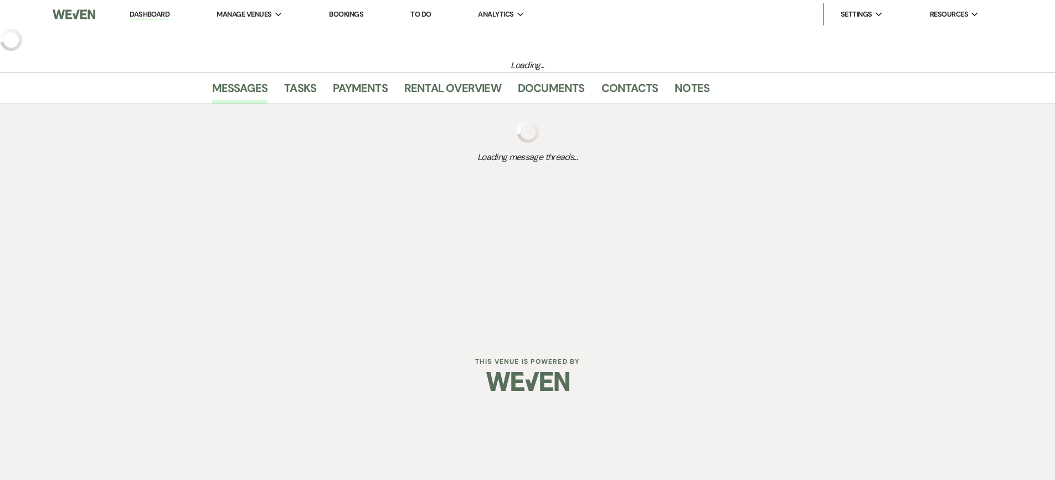
select select "4"
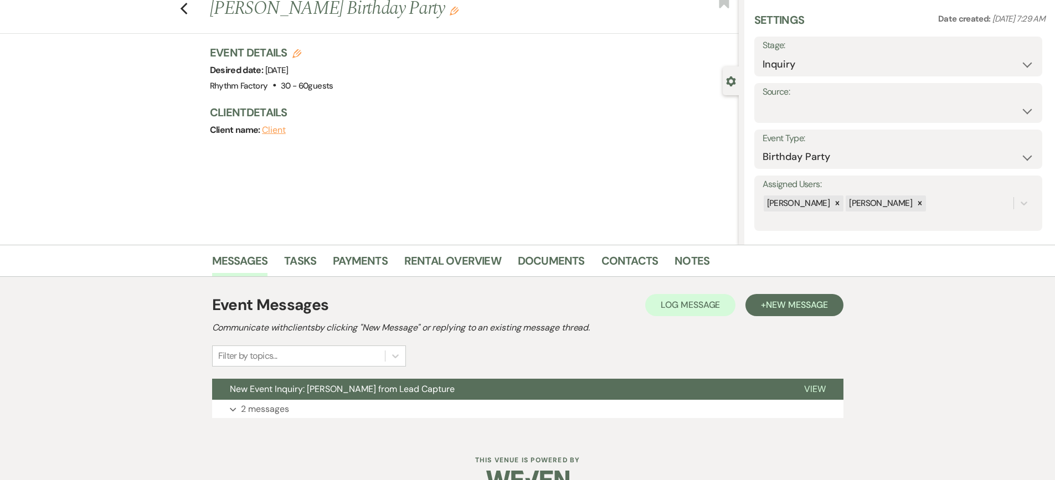
scroll to position [59, 0]
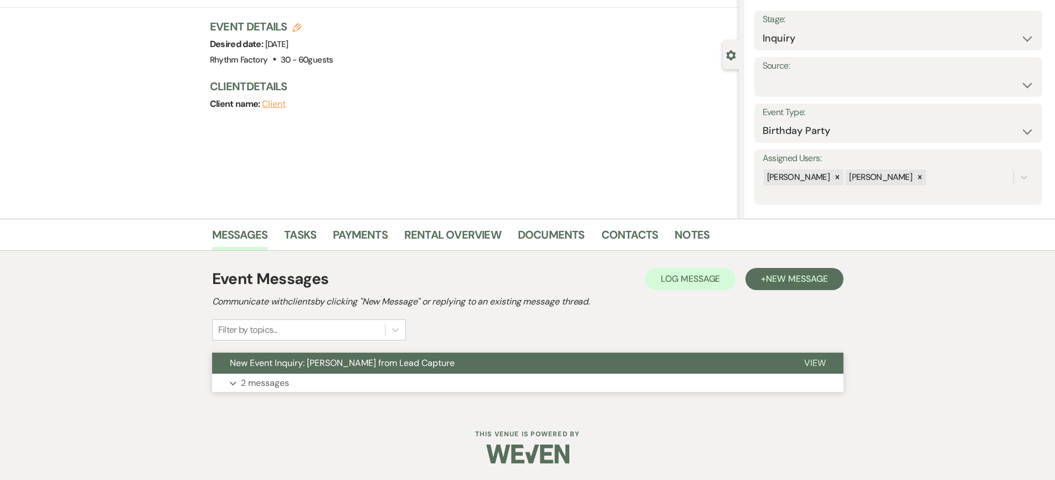
click at [813, 365] on span "View" at bounding box center [815, 363] width 22 height 12
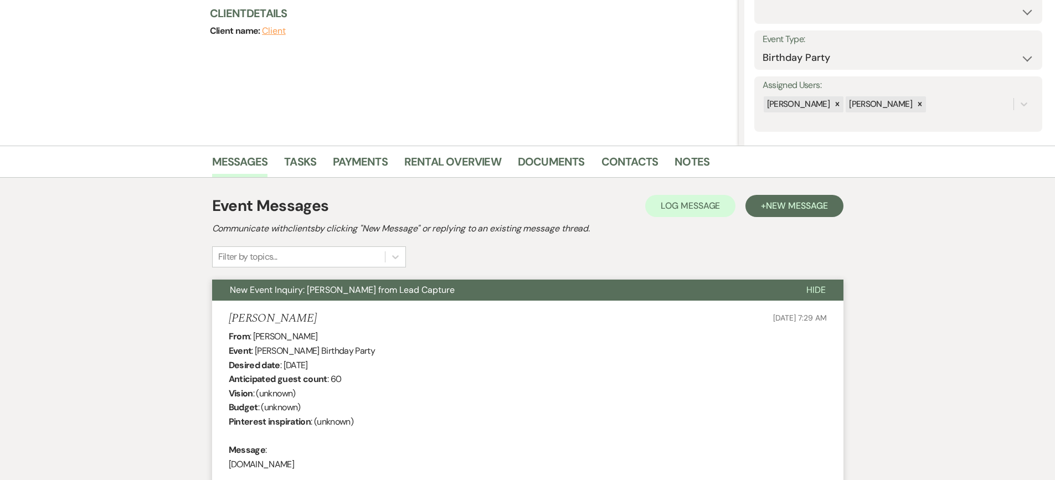
scroll to position [0, 0]
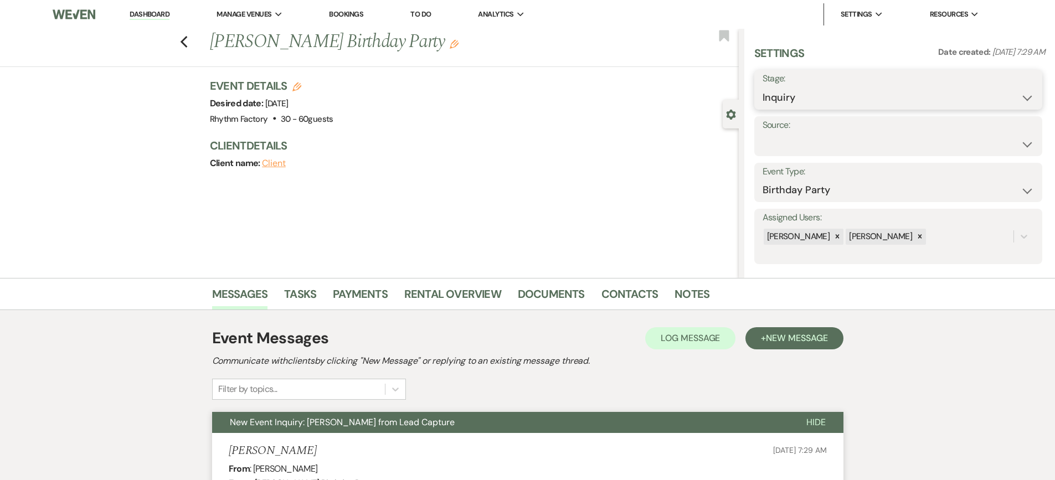
click at [1022, 99] on select "Inquiry Follow Up Tour Requested Tour Confirmed Toured Proposal Sent Booked Lost" at bounding box center [898, 98] width 271 height 22
select select "8"
click at [763, 87] on select "Inquiry Follow Up Tour Requested Tour Confirmed Toured Proposal Sent Booked Lost" at bounding box center [898, 98] width 271 height 22
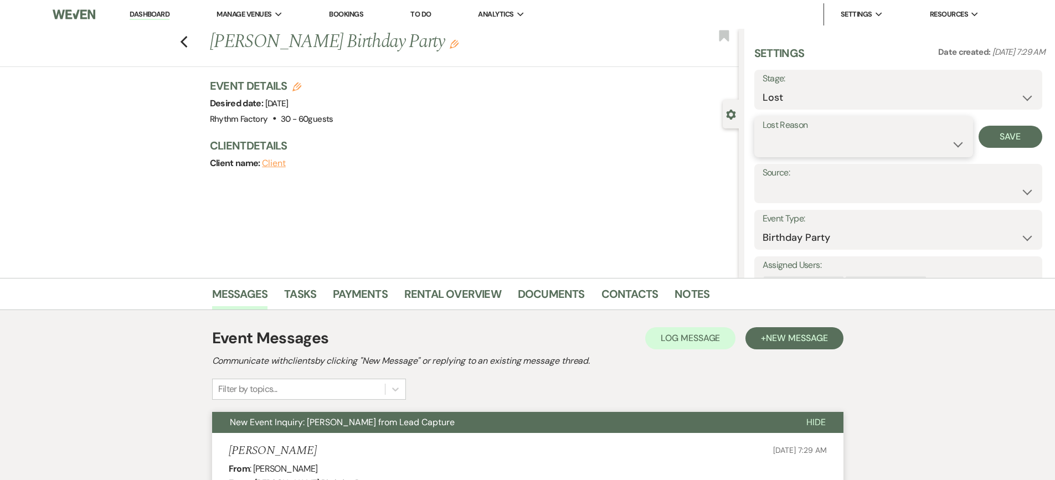
click at [956, 142] on select "Booked Elsewhere Budget Date Unavailable No Response Not a Good Match Capacity …" at bounding box center [864, 145] width 202 height 22
select select "5"
click at [763, 134] on select "Booked Elsewhere Budget Date Unavailable No Response Not a Good Match Capacity …" at bounding box center [864, 145] width 202 height 22
click at [1019, 134] on button "Save" at bounding box center [1011, 137] width 64 height 22
click at [187, 40] on use "button" at bounding box center [183, 42] width 7 height 12
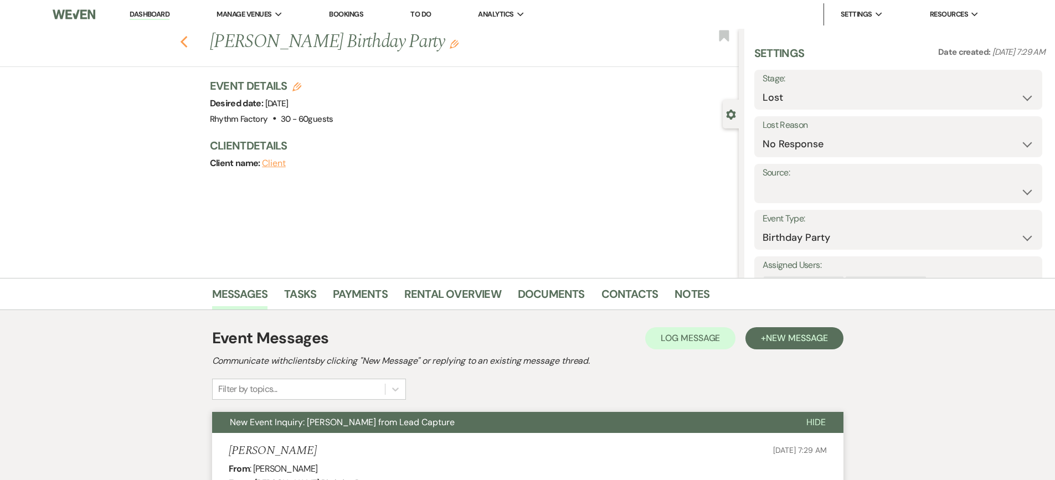
select select "8"
select select "5"
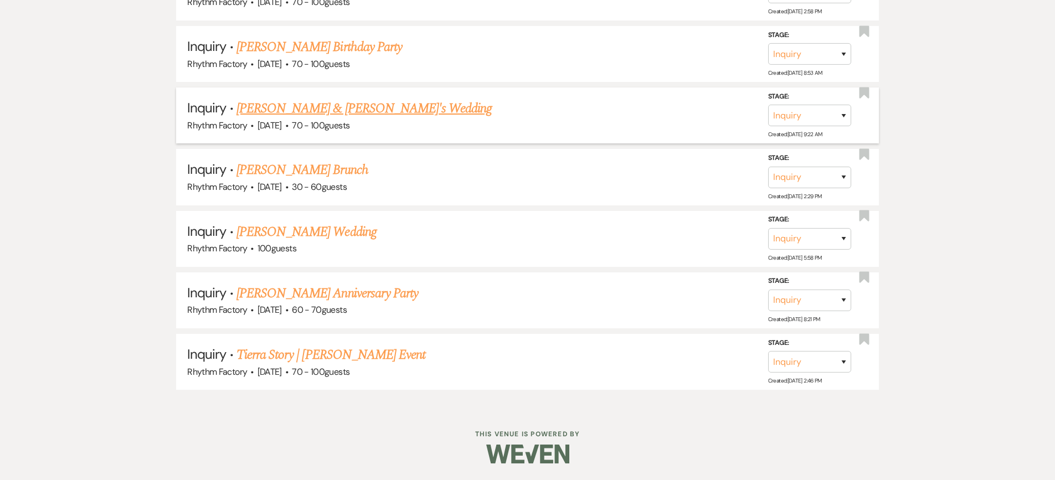
scroll to position [622, 0]
click at [343, 299] on link "[PERSON_NAME] Anniversary Party" at bounding box center [328, 294] width 182 height 20
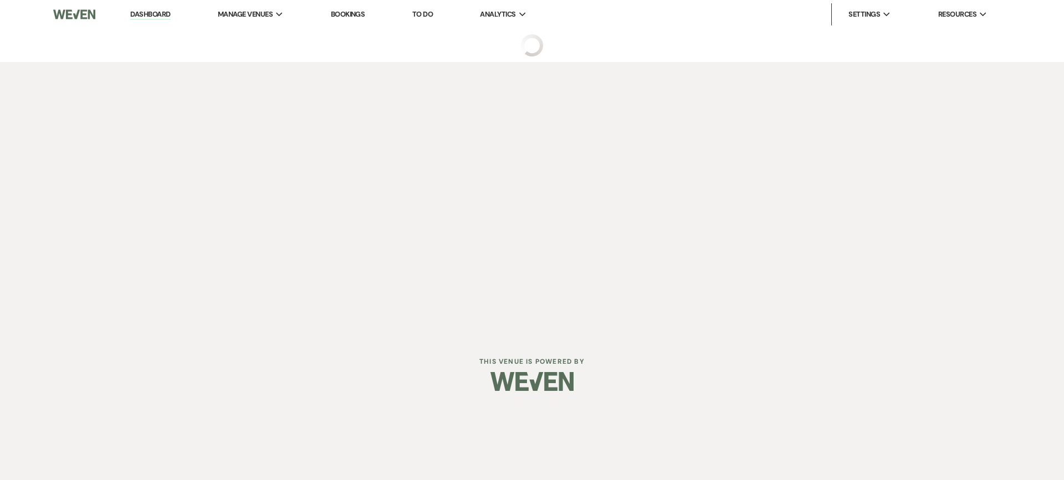
select select "12"
select select "13"
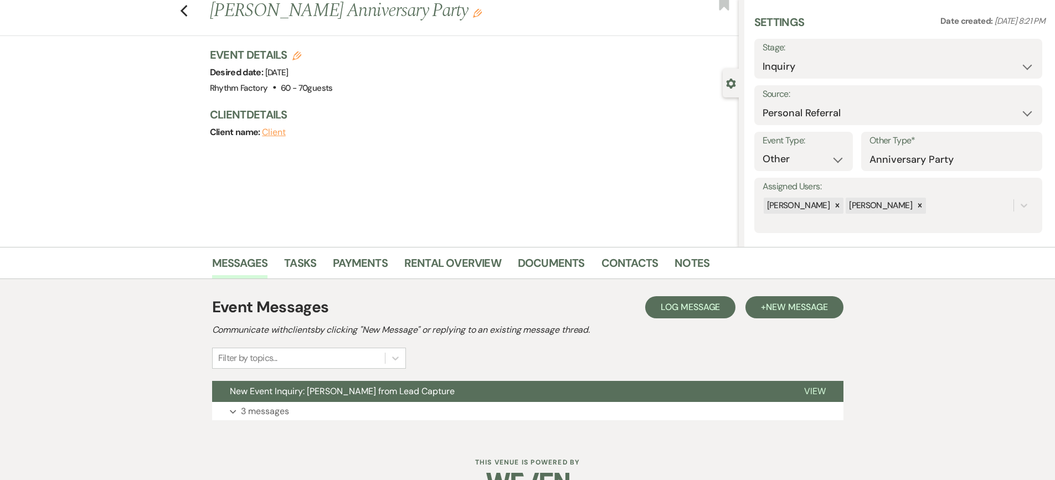
scroll to position [59, 0]
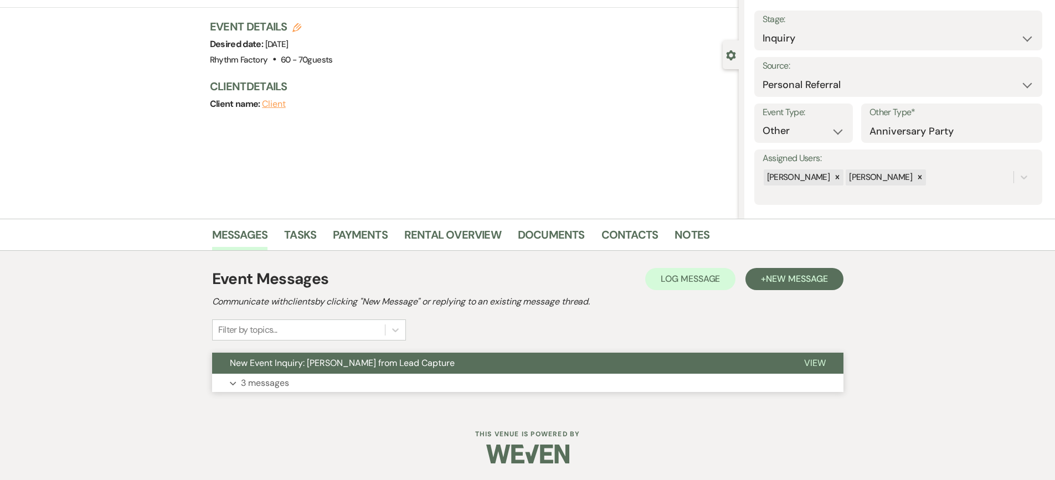
click at [825, 368] on span "View" at bounding box center [815, 363] width 22 height 12
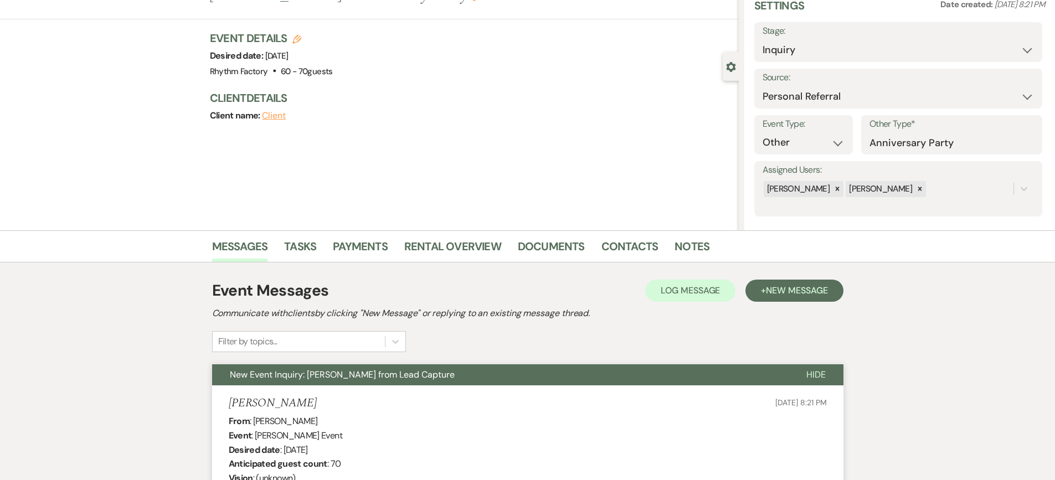
scroll to position [0, 0]
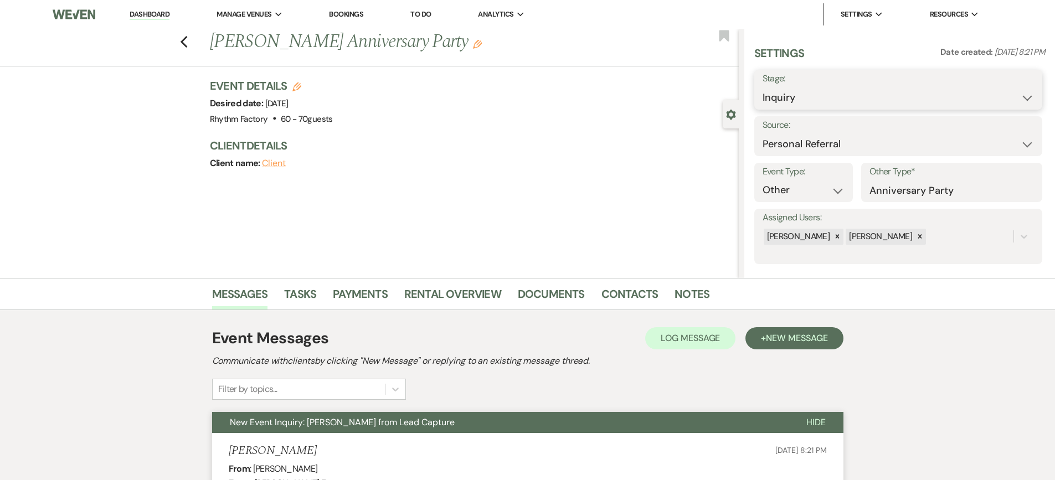
click at [1021, 96] on select "Inquiry Follow Up Tour Requested Tour Confirmed Toured Proposal Sent Booked Lost" at bounding box center [898, 98] width 271 height 22
select select "8"
click at [763, 87] on select "Inquiry Follow Up Tour Requested Tour Confirmed Toured Proposal Sent Booked Lost" at bounding box center [898, 98] width 271 height 22
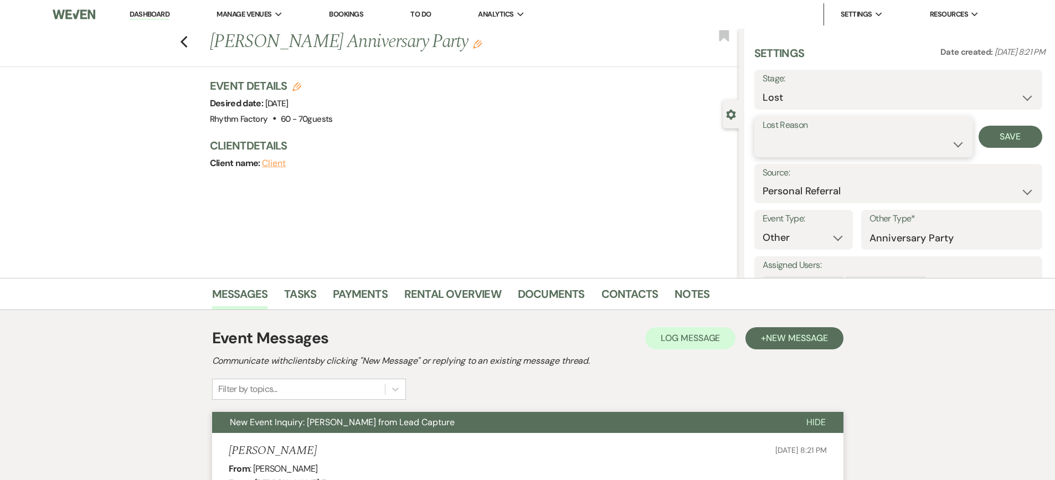
click at [955, 141] on select "Booked Elsewhere Budget Date Unavailable No Response Not a Good Match Capacity …" at bounding box center [864, 145] width 202 height 22
select select "5"
click at [763, 134] on select "Booked Elsewhere Budget Date Unavailable No Response Not a Good Match Capacity …" at bounding box center [864, 145] width 202 height 22
click at [1003, 137] on button "Save" at bounding box center [1011, 137] width 64 height 22
click at [186, 48] on icon "Previous" at bounding box center [184, 41] width 8 height 13
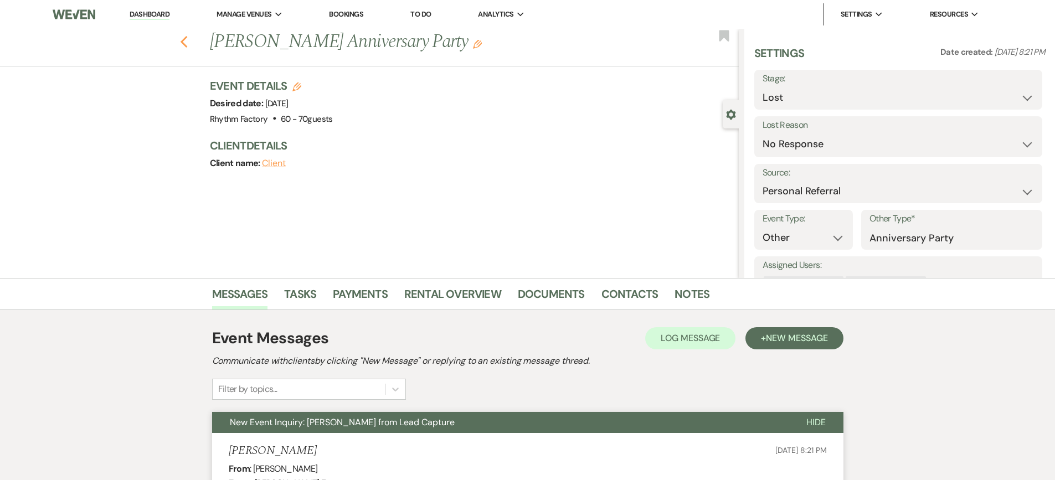
select select "8"
select select "5"
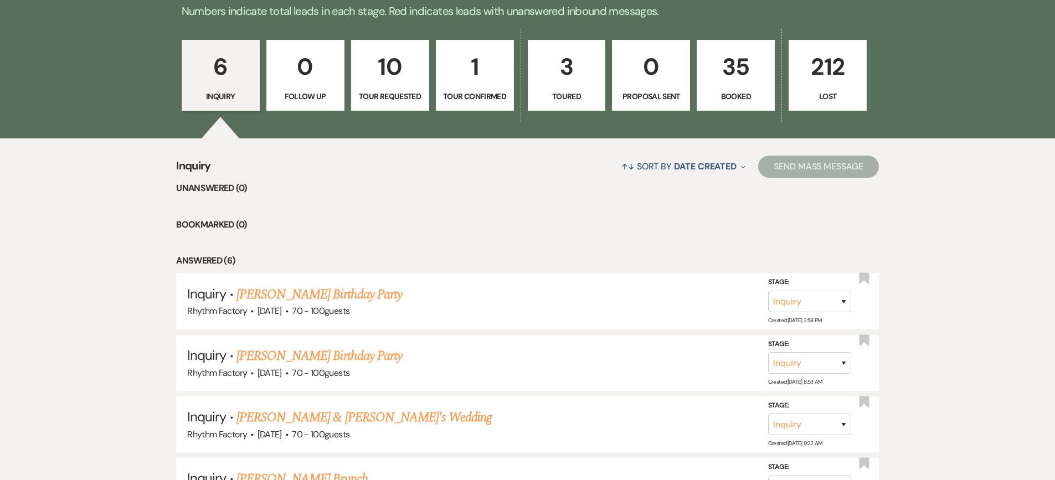
scroll to position [62, 0]
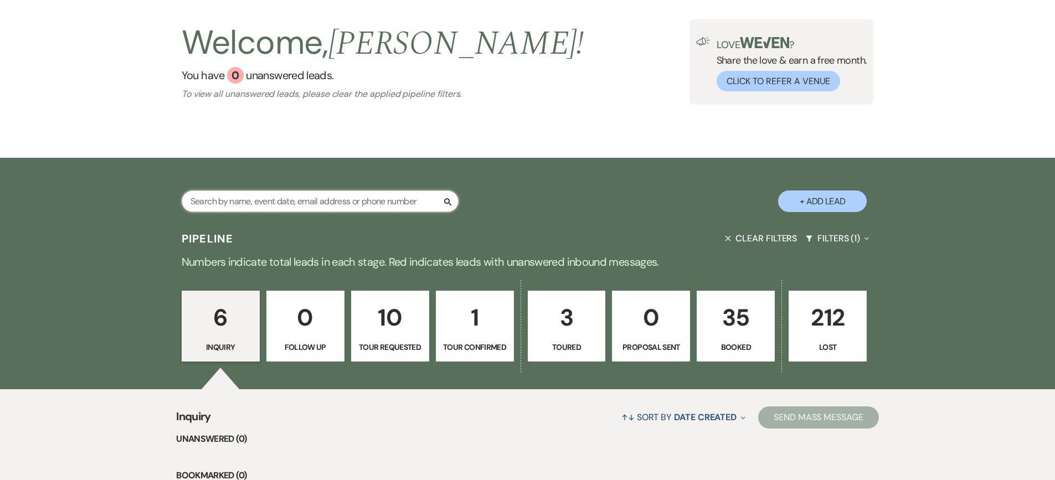
drag, startPoint x: 357, startPoint y: 204, endPoint x: 364, endPoint y: 187, distance: 17.9
click at [357, 202] on input "text" at bounding box center [320, 202] width 277 height 22
type input "[PERSON_NAME]"
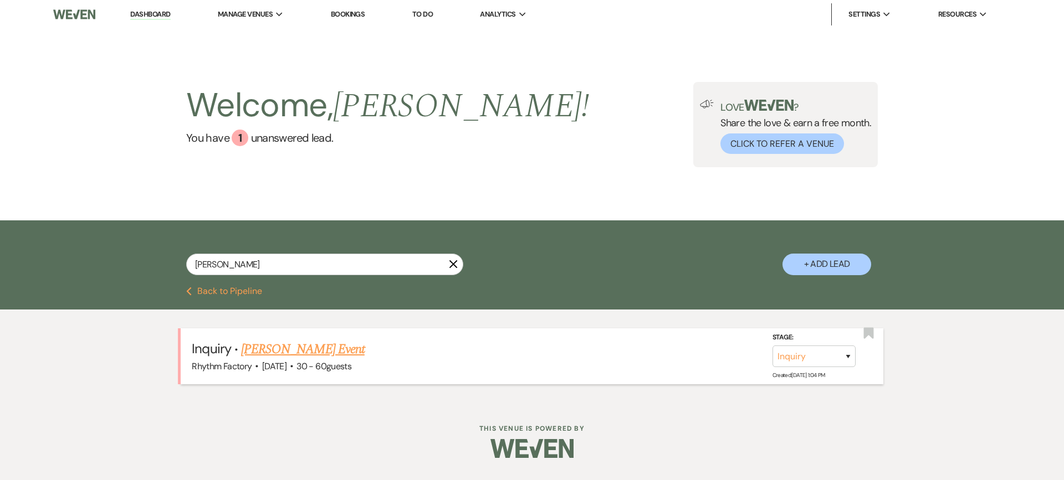
click at [303, 347] on link "[PERSON_NAME] Event" at bounding box center [303, 350] width 124 height 20
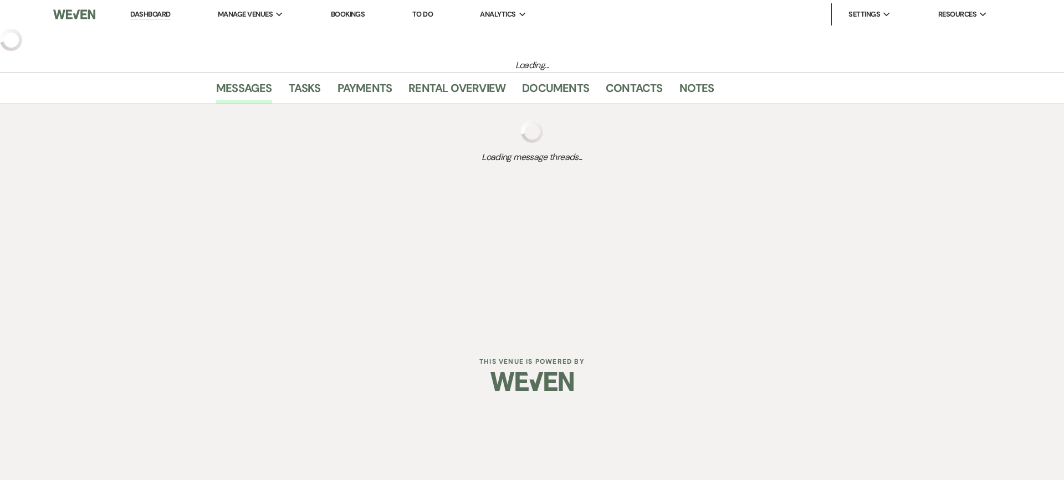
select select "13"
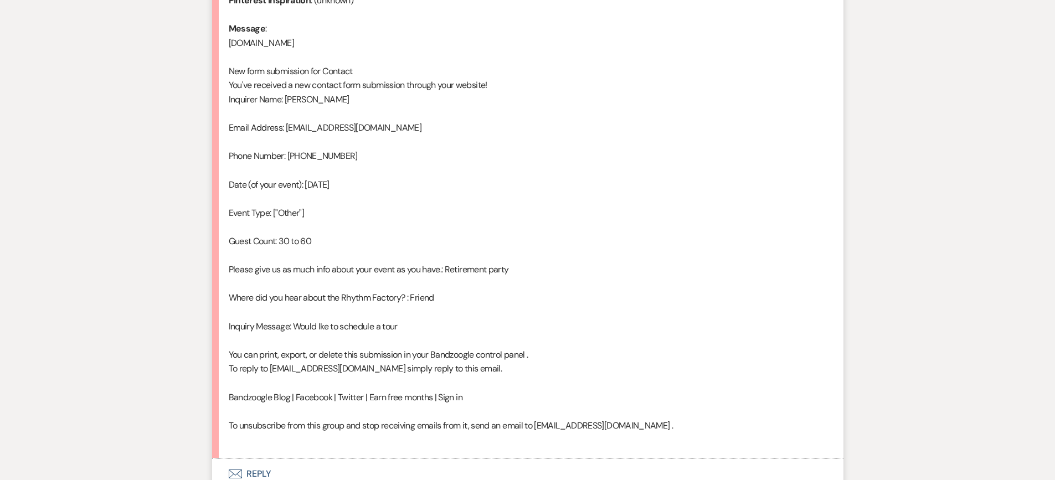
scroll to position [652, 0]
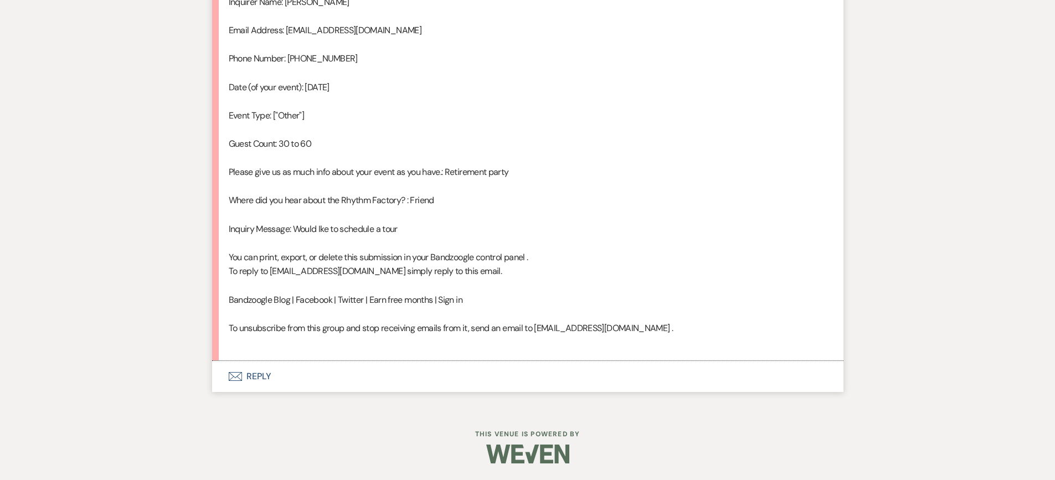
click at [250, 376] on button "Envelope Reply" at bounding box center [528, 376] width 632 height 31
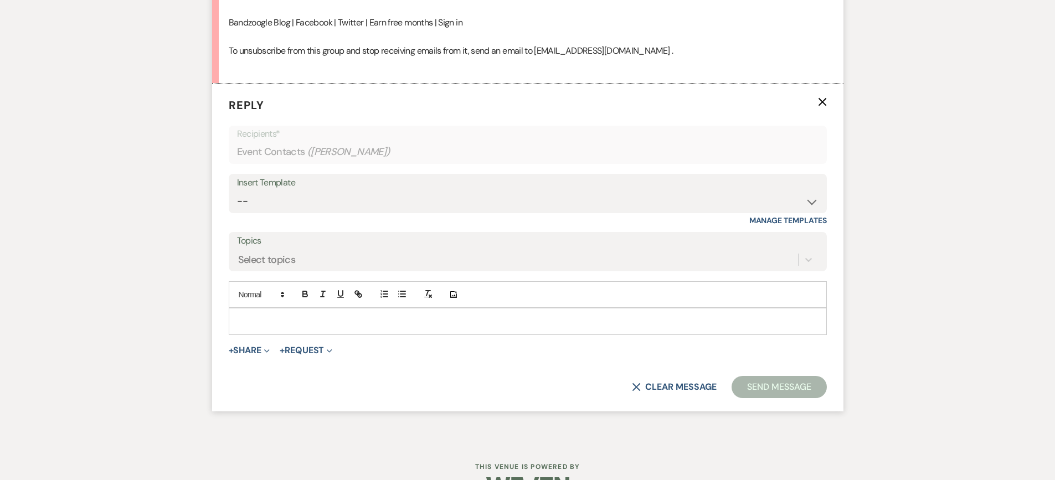
scroll to position [937, 0]
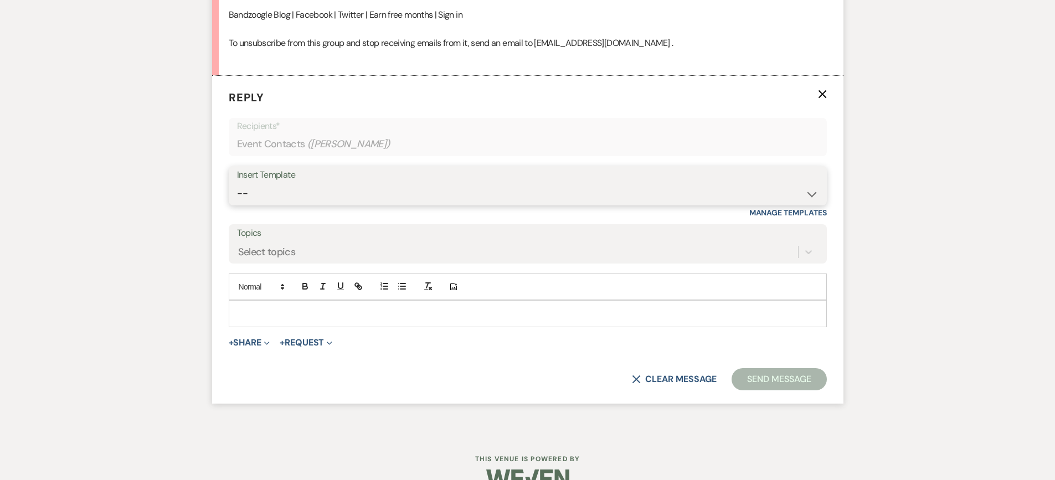
click at [810, 192] on select "-- Available Date I want PRICE More detail to give price Use our decor Wedding …" at bounding box center [528, 194] width 582 height 22
select select "5944"
click at [237, 183] on select "-- Available Date I want PRICE More detail to give price Use our decor Wedding …" at bounding box center [528, 194] width 582 height 22
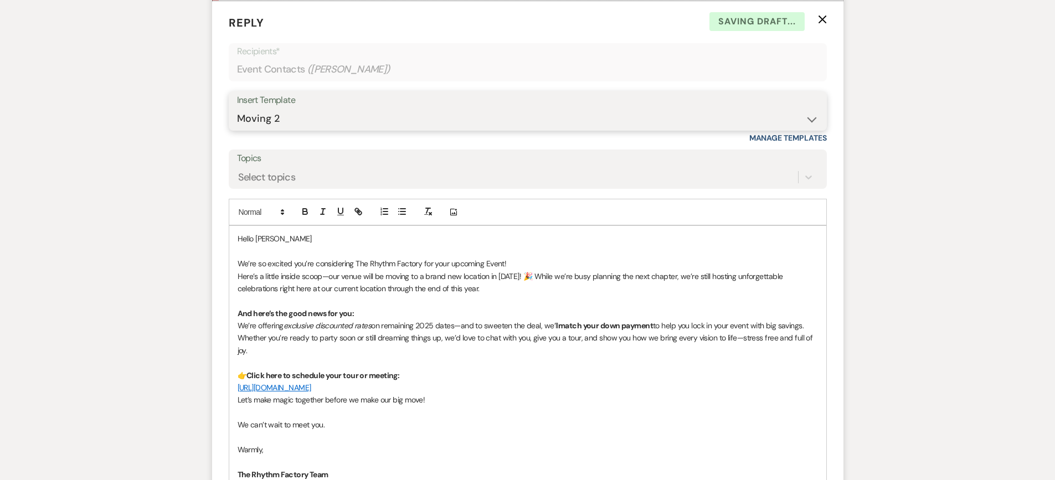
scroll to position [1159, 0]
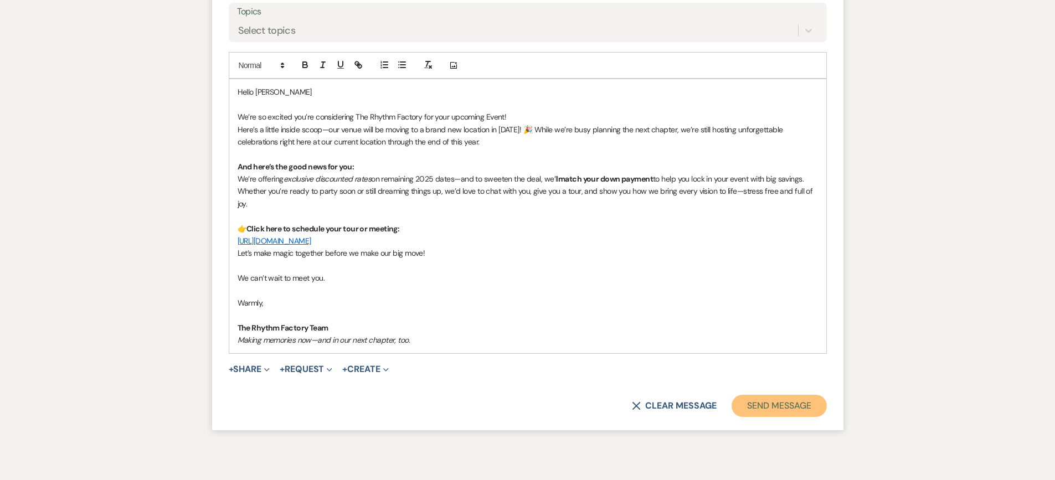
click at [780, 404] on button "Send Message" at bounding box center [779, 406] width 95 height 22
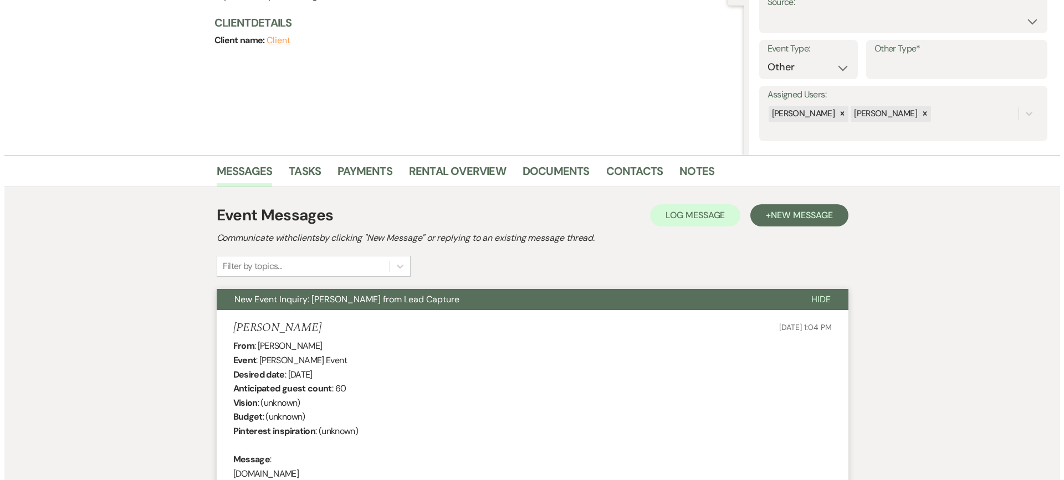
scroll to position [0, 0]
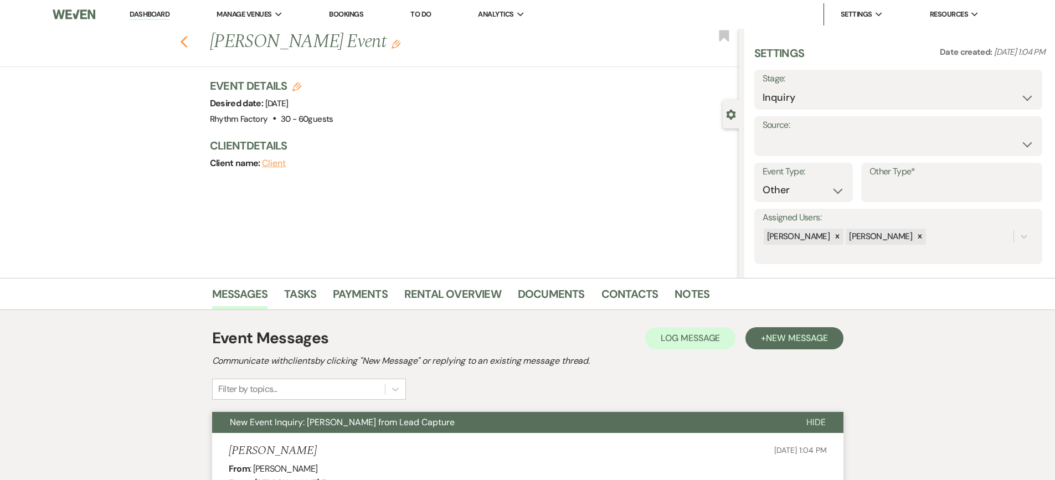
click at [186, 44] on icon "Previous" at bounding box center [184, 41] width 8 height 13
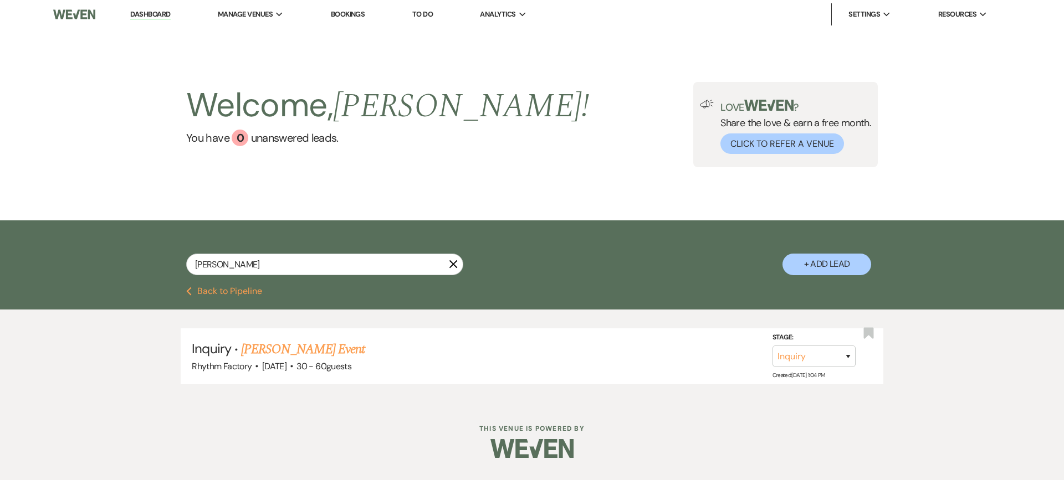
click at [454, 262] on icon "X" at bounding box center [453, 264] width 9 height 9
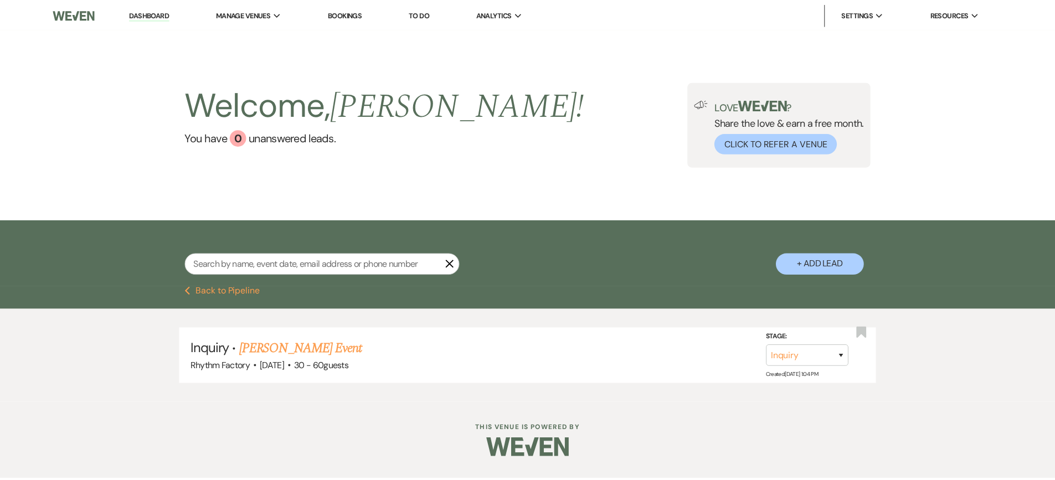
scroll to position [62, 0]
